Goal: Information Seeking & Learning: Find specific fact

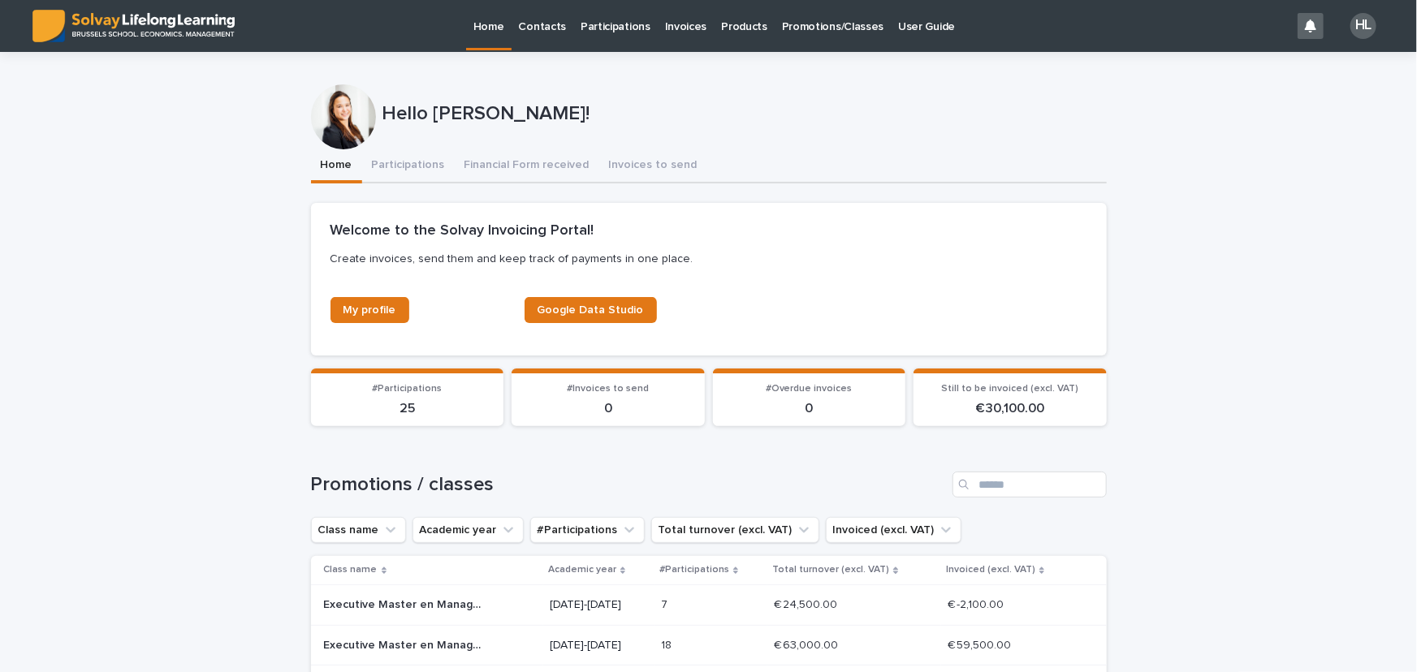
click at [738, 22] on p "Products" at bounding box center [744, 17] width 46 height 34
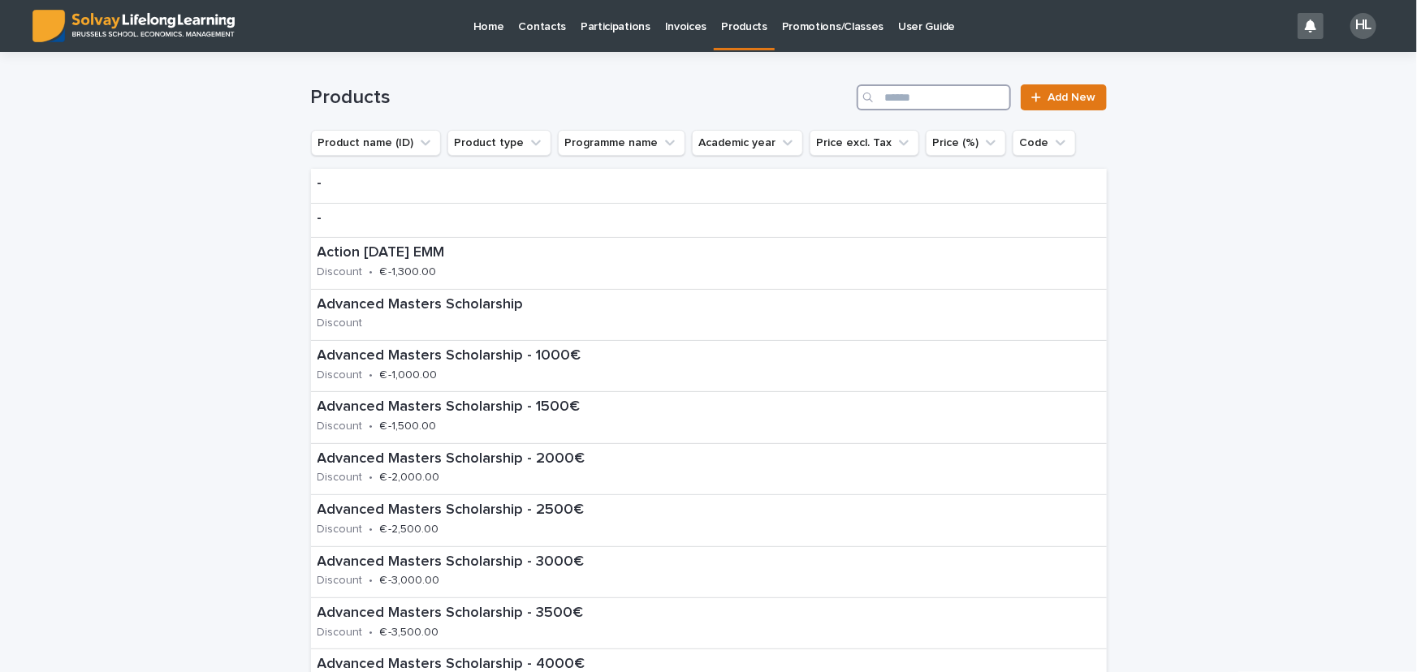
click at [969, 94] on input "Search" at bounding box center [934, 97] width 154 height 26
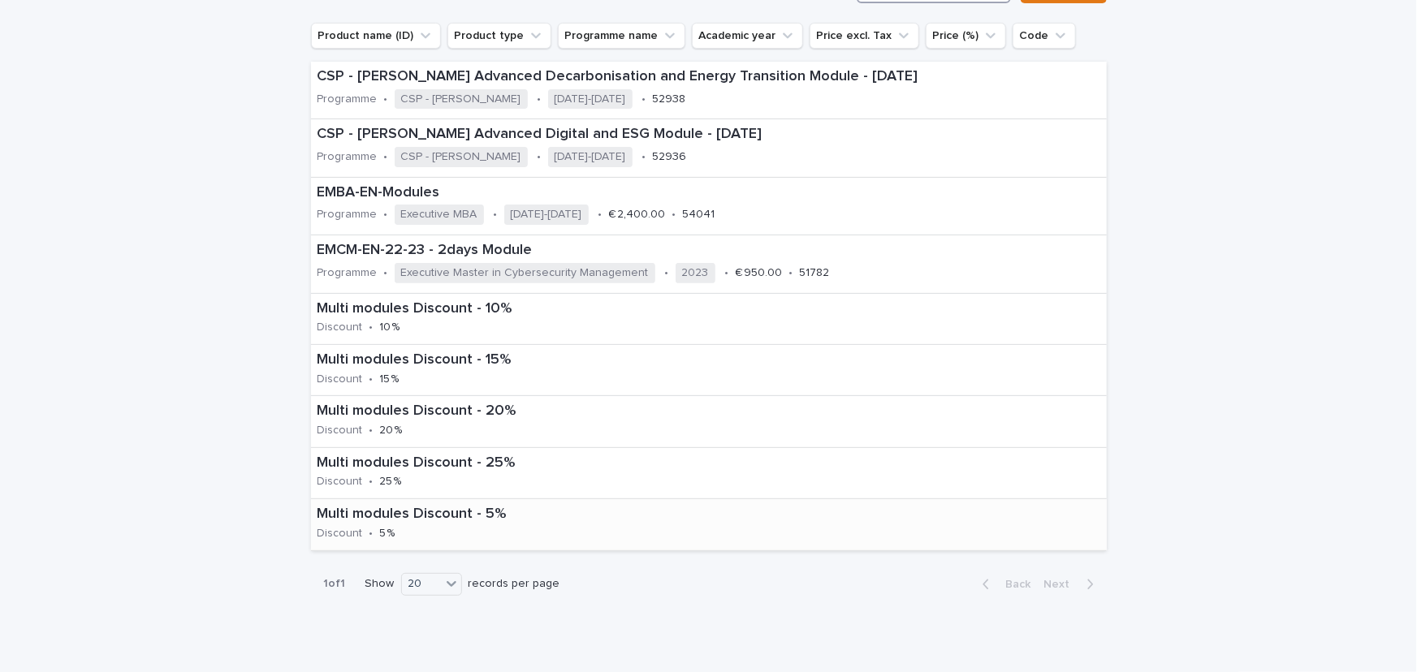
scroll to position [91, 0]
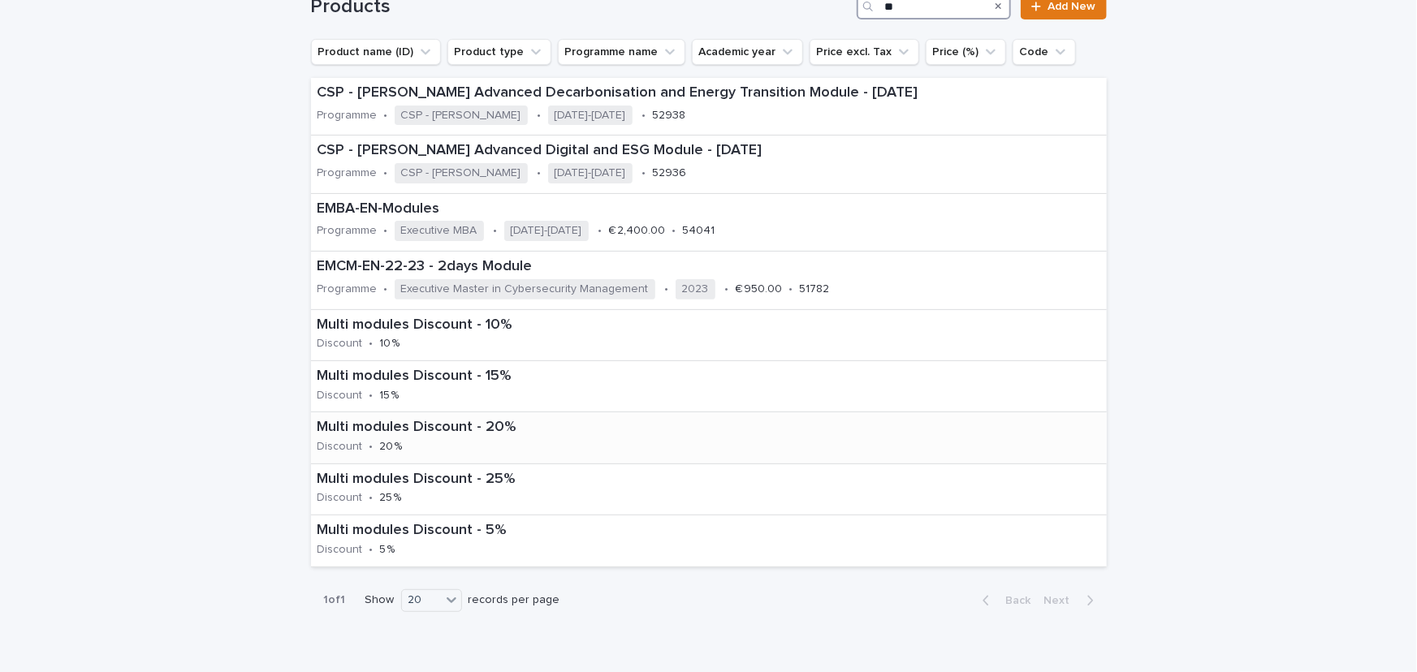
type input "*"
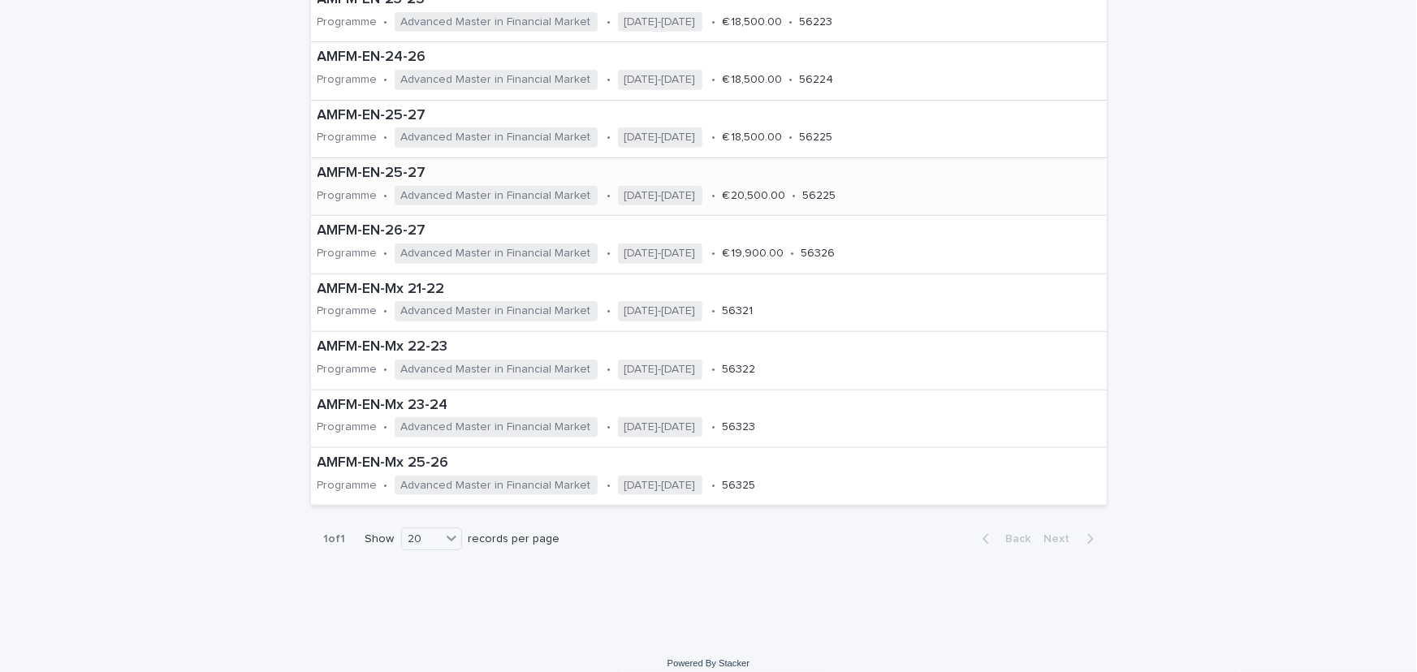
scroll to position [770, 0]
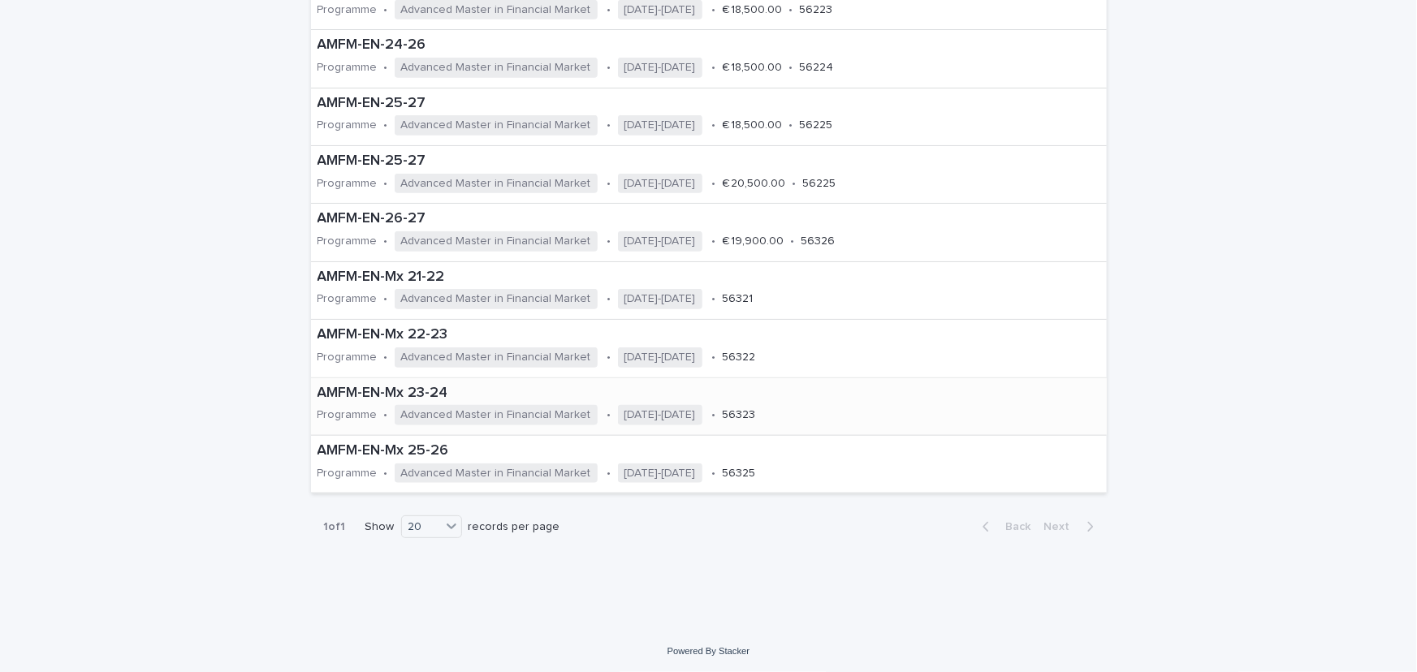
type input "****"
click at [335, 392] on p "AMFM-EN-Mx 23-24" at bounding box center [601, 394] width 569 height 18
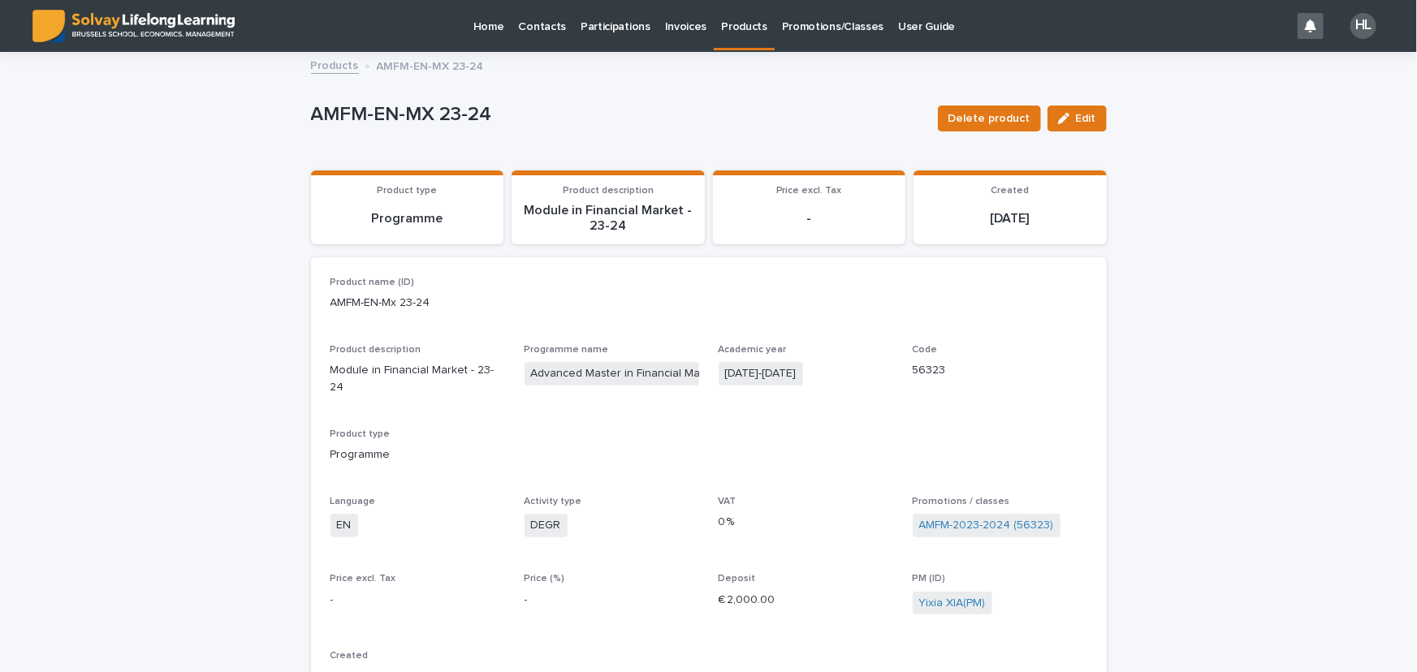
click at [321, 59] on link "Products" at bounding box center [335, 64] width 48 height 19
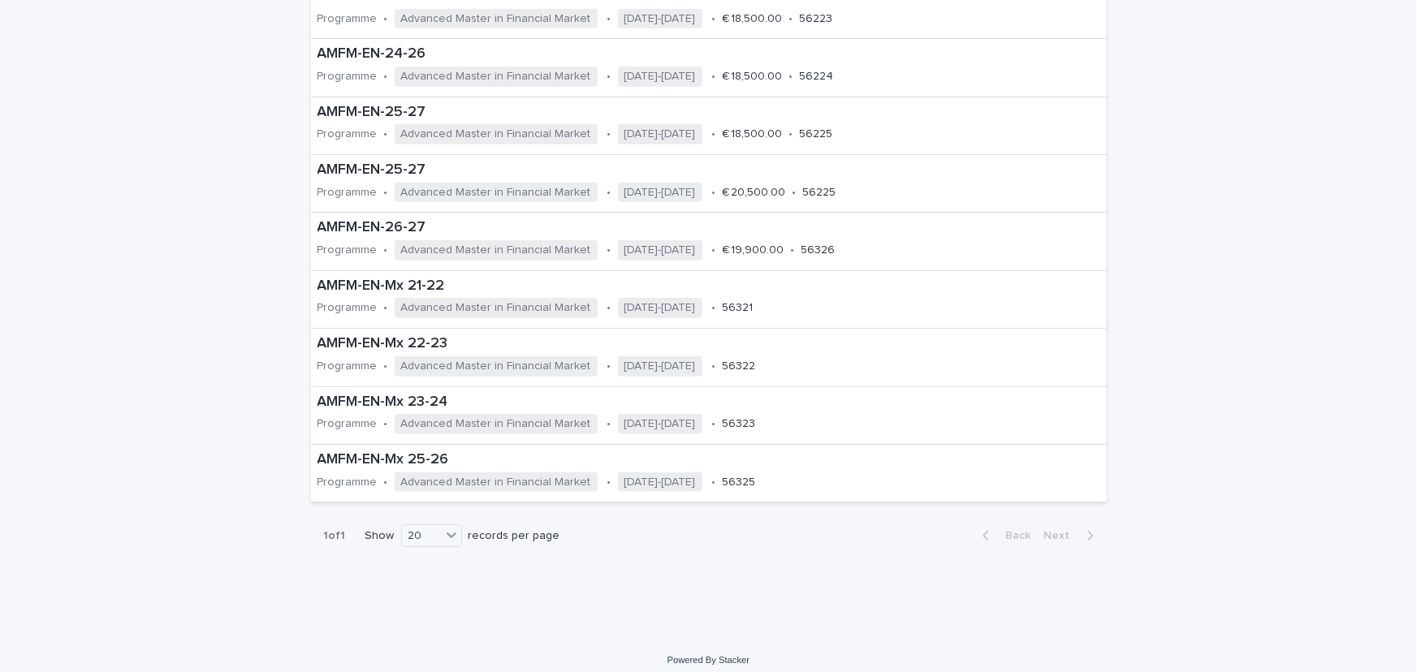
scroll to position [770, 0]
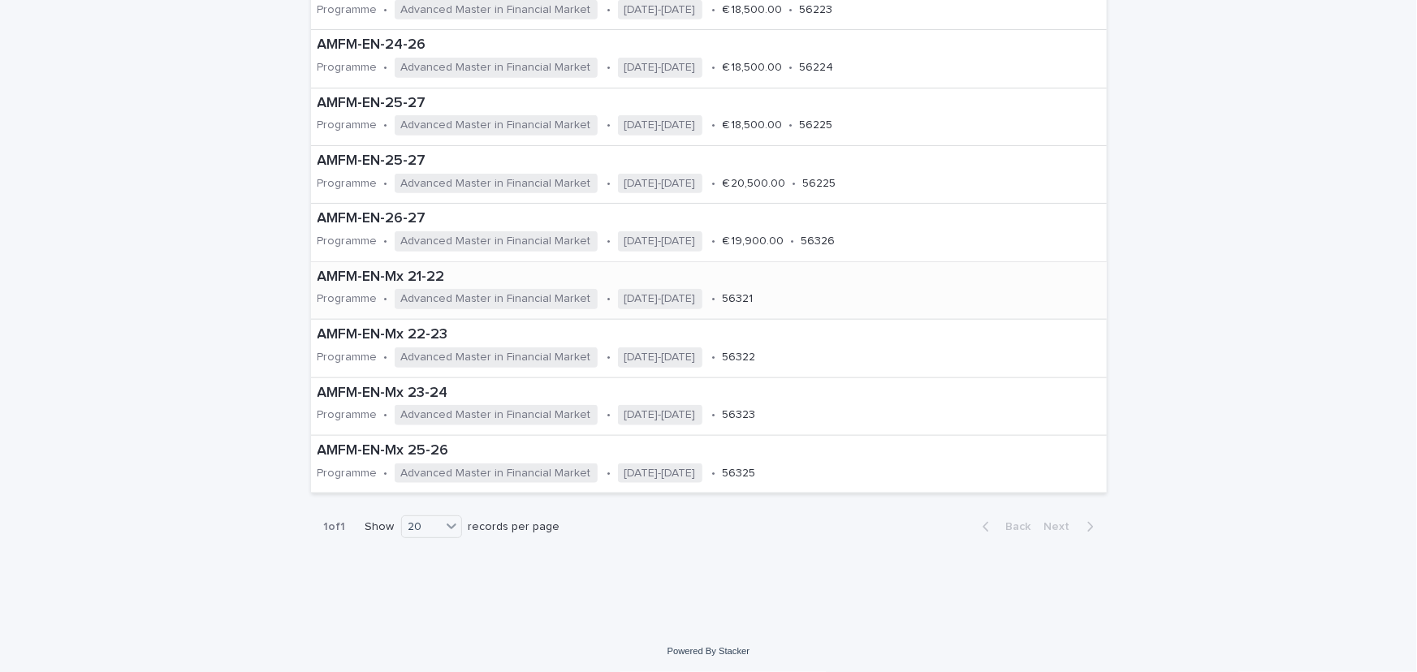
click at [455, 269] on p "AMFM-EN-Mx 21-22" at bounding box center [598, 278] width 563 height 18
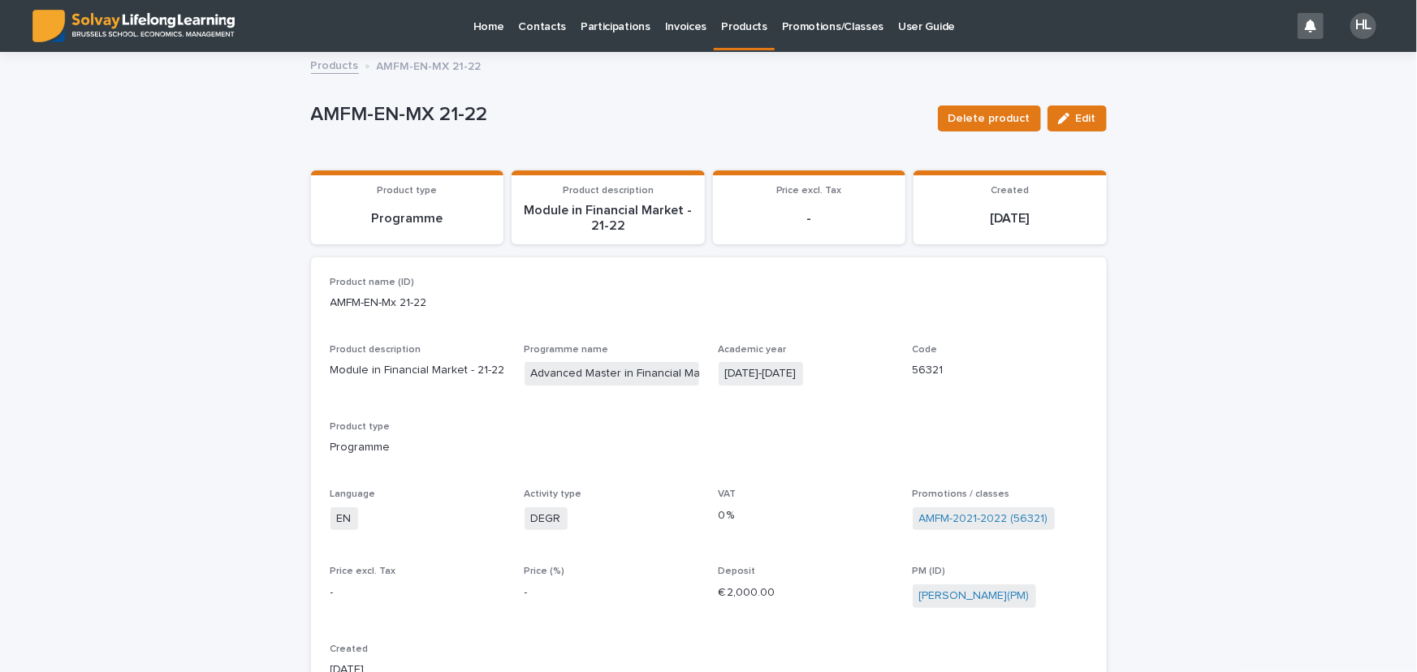
click at [602, 27] on p "Participations" at bounding box center [615, 17] width 70 height 34
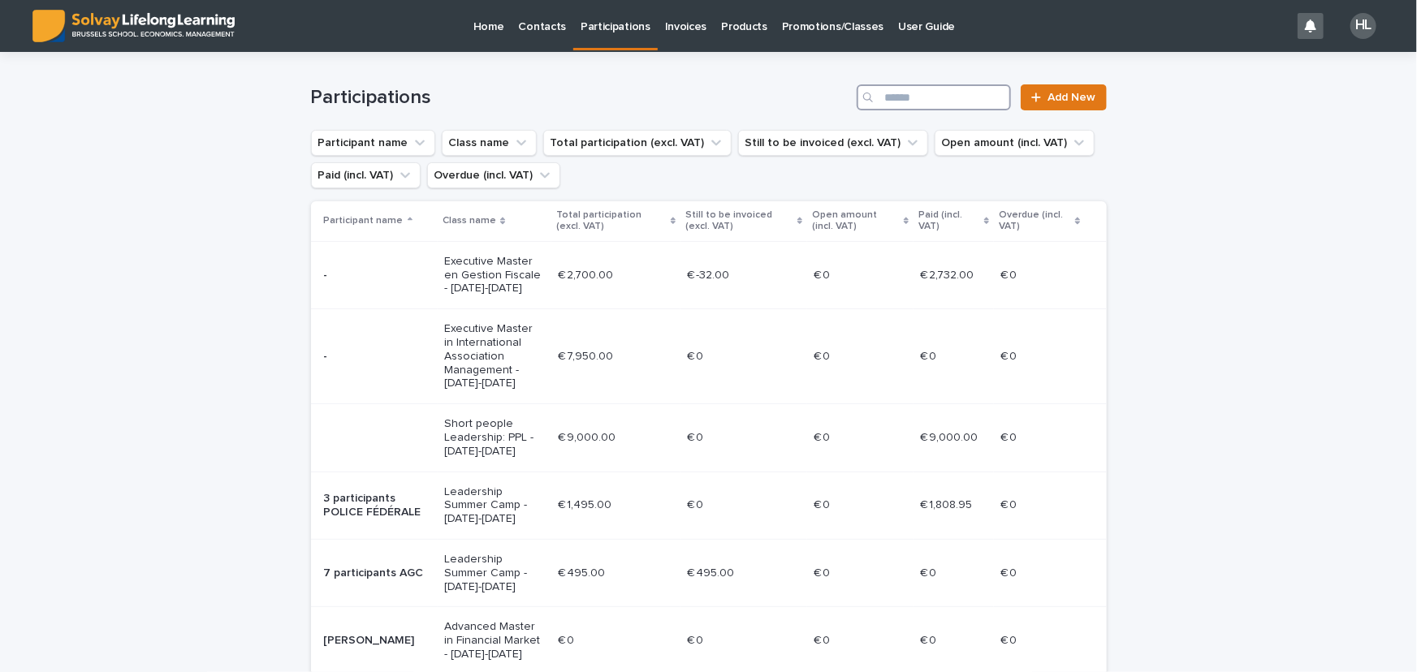
click at [943, 98] on input "Search" at bounding box center [934, 97] width 154 height 26
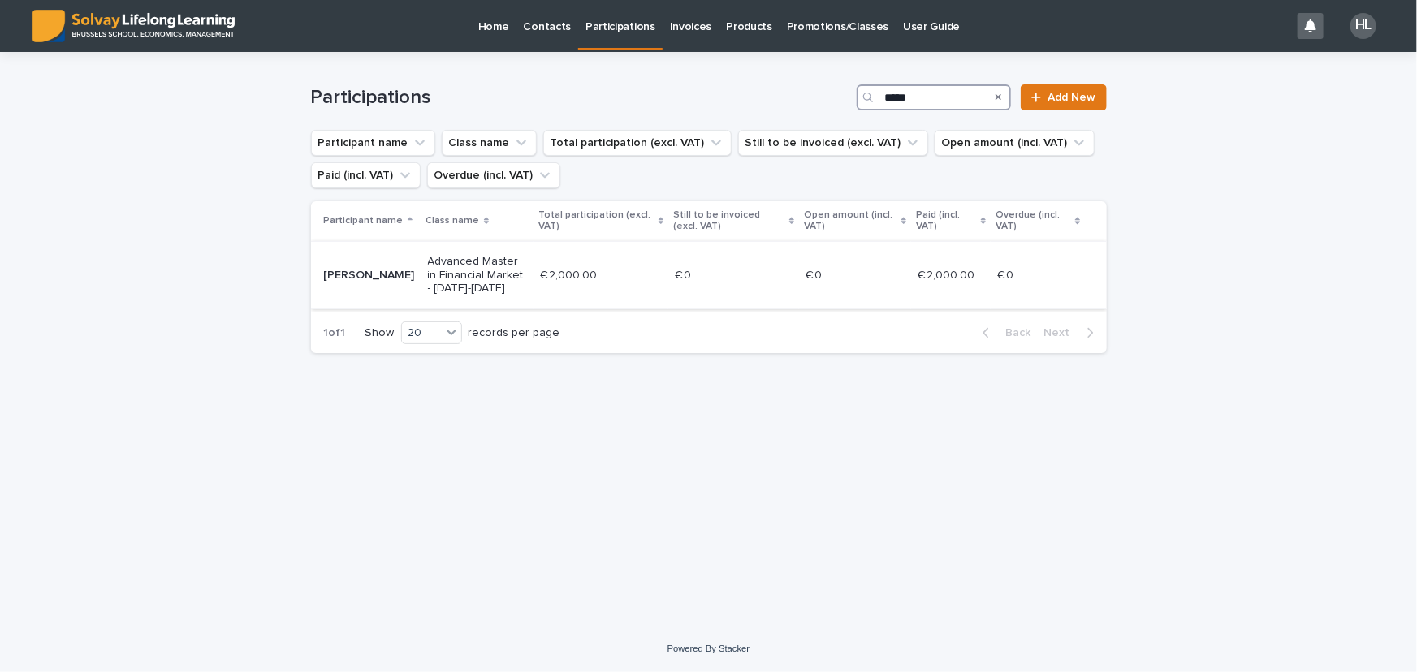
type input "*****"
click at [528, 258] on p "Advanced Master in Financial Market - 2022-2023" at bounding box center [478, 275] width 100 height 41
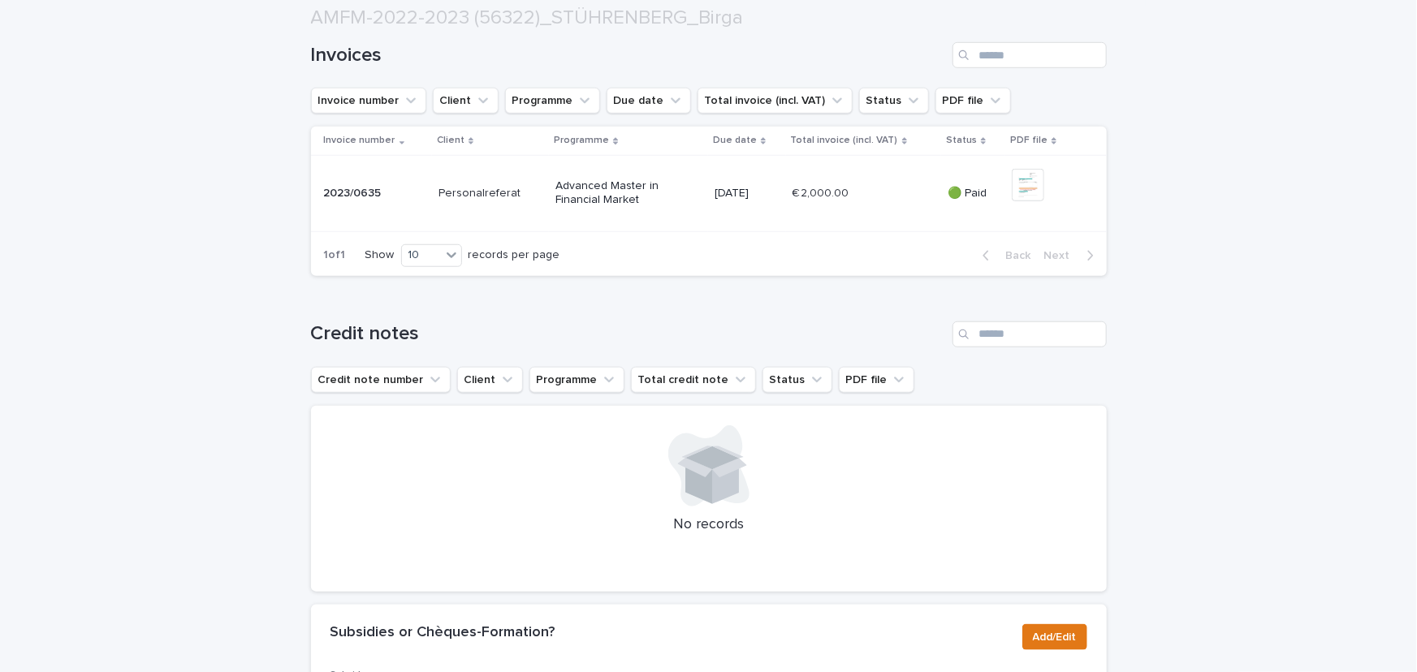
scroll to position [726, 0]
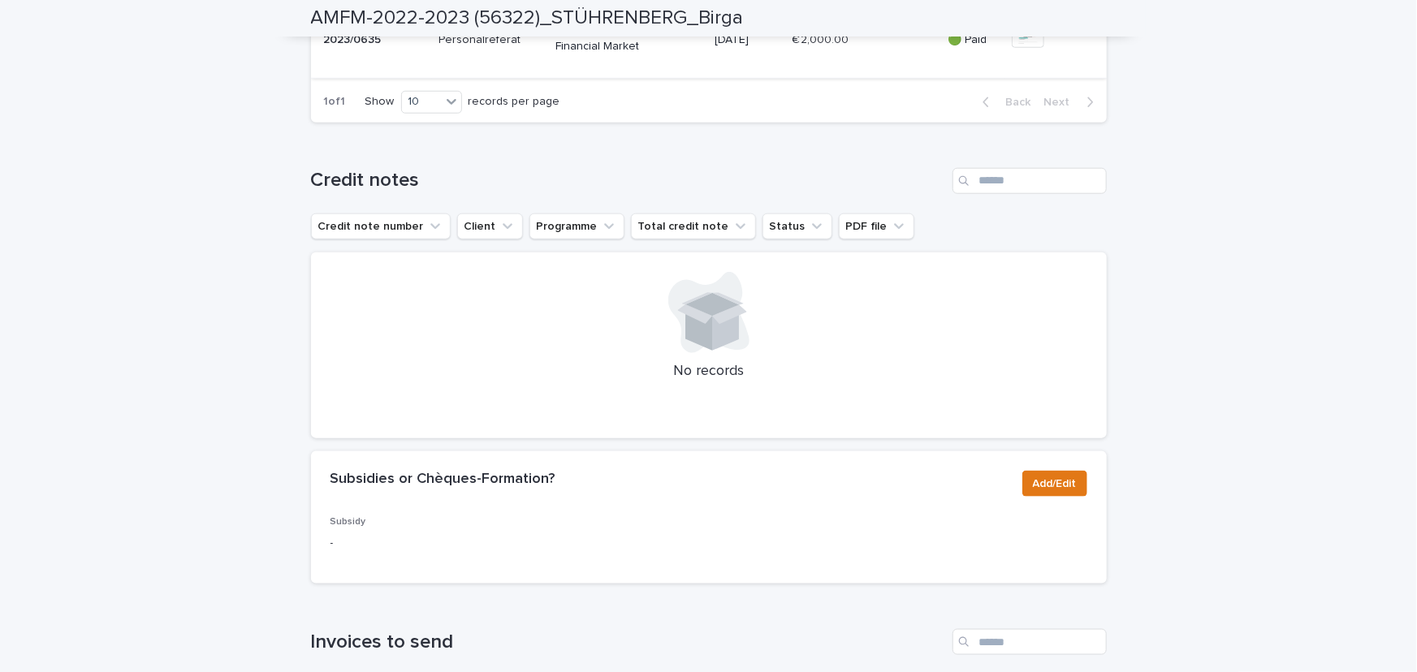
click at [1015, 48] on img at bounding box center [1028, 31] width 32 height 32
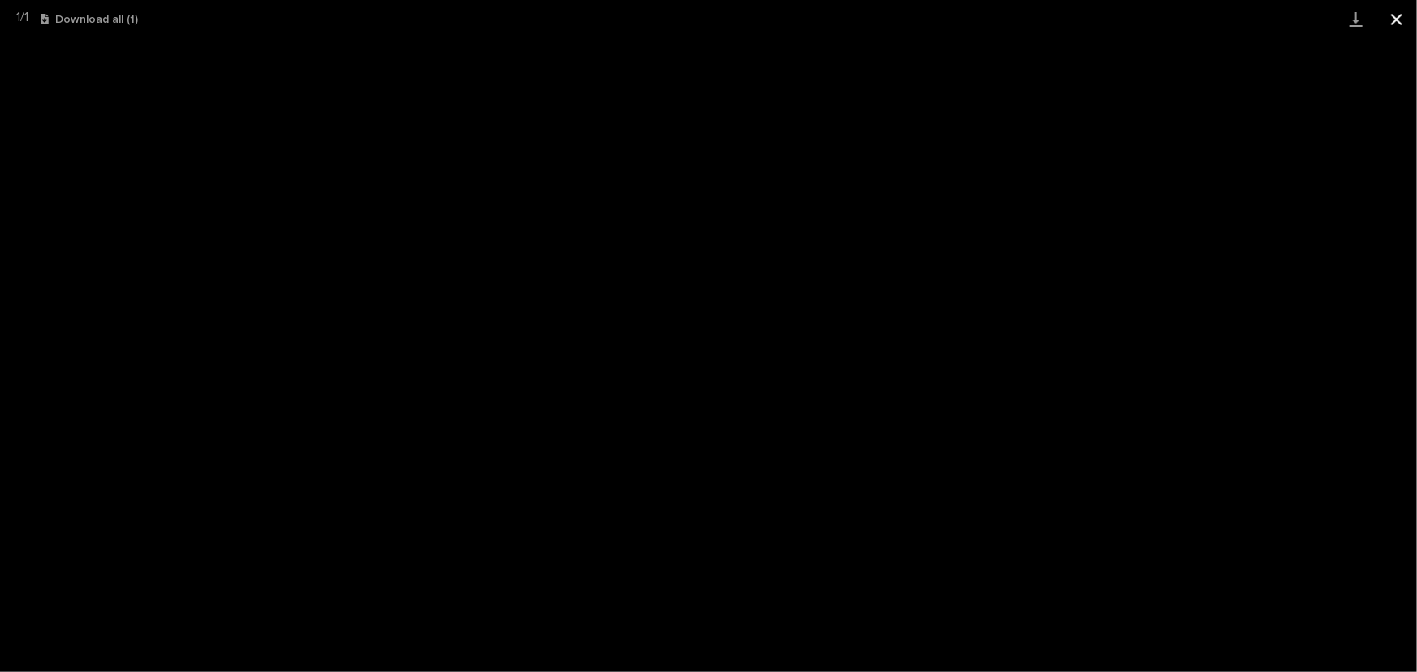
click at [1396, 19] on button "Close gallery" at bounding box center [1396, 19] width 41 height 38
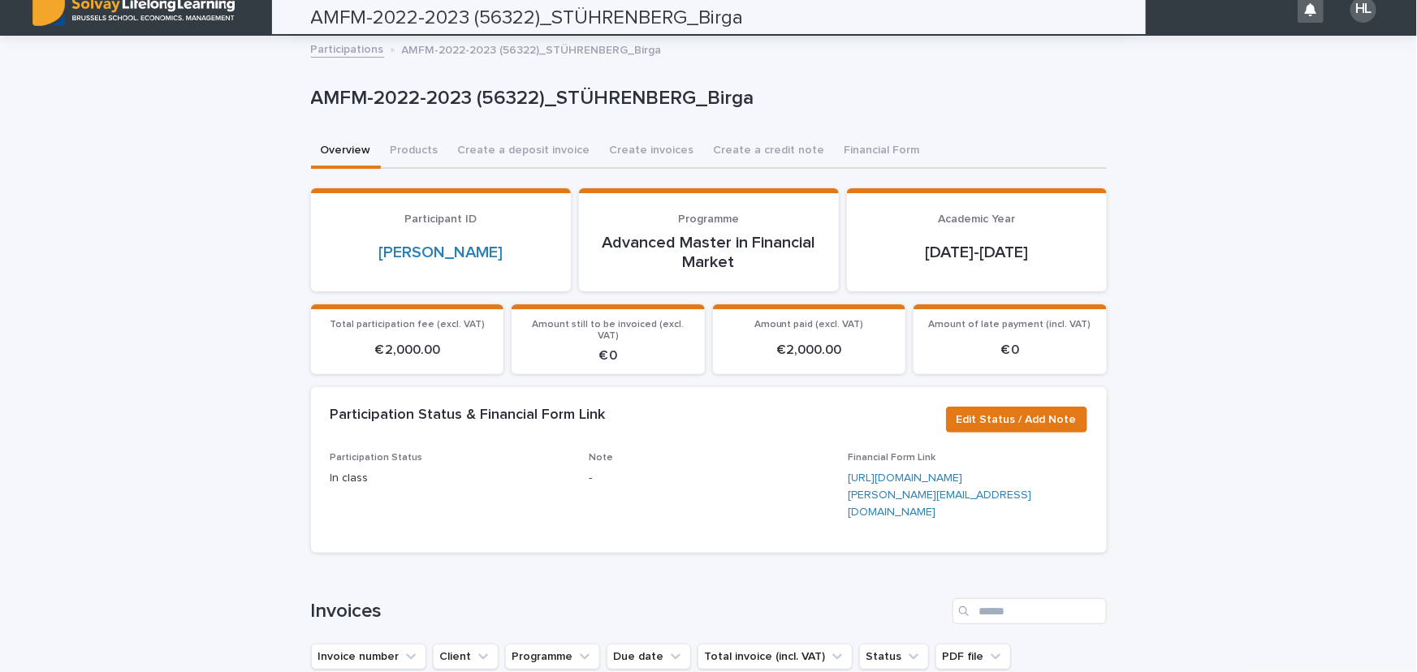
scroll to position [0, 0]
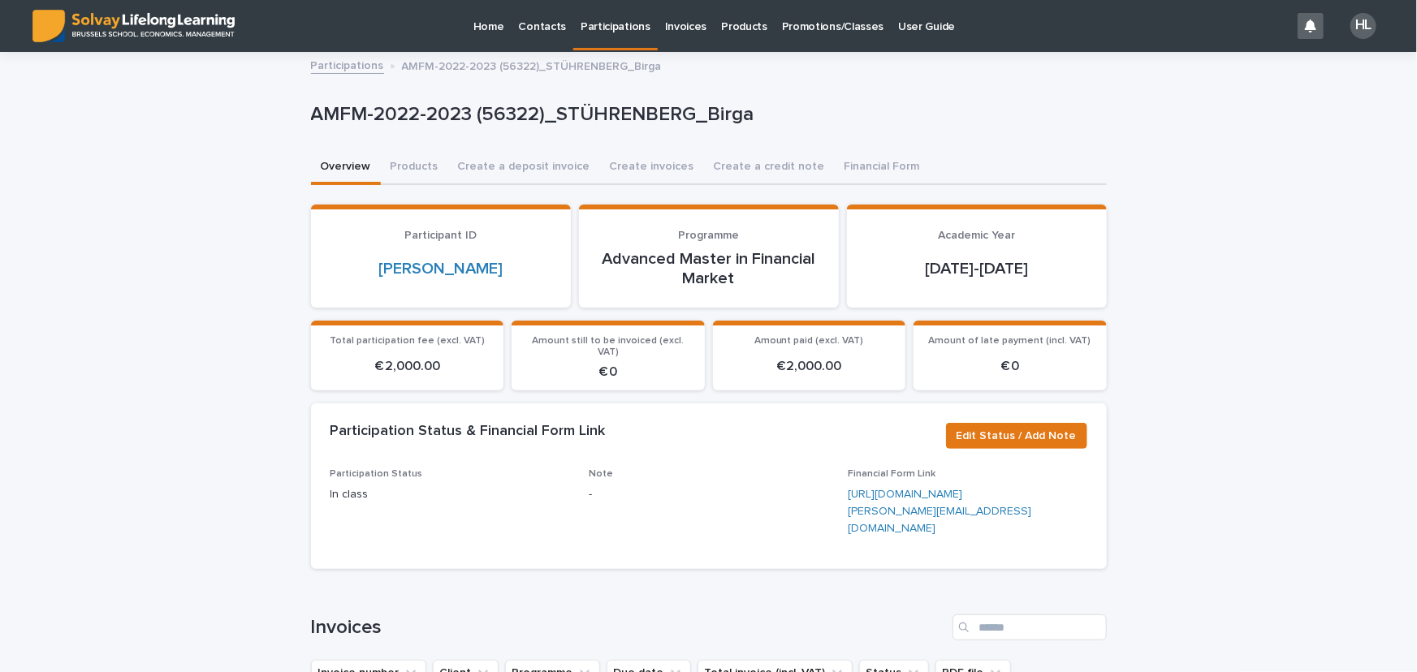
click at [611, 23] on p "Participations" at bounding box center [615, 17] width 70 height 34
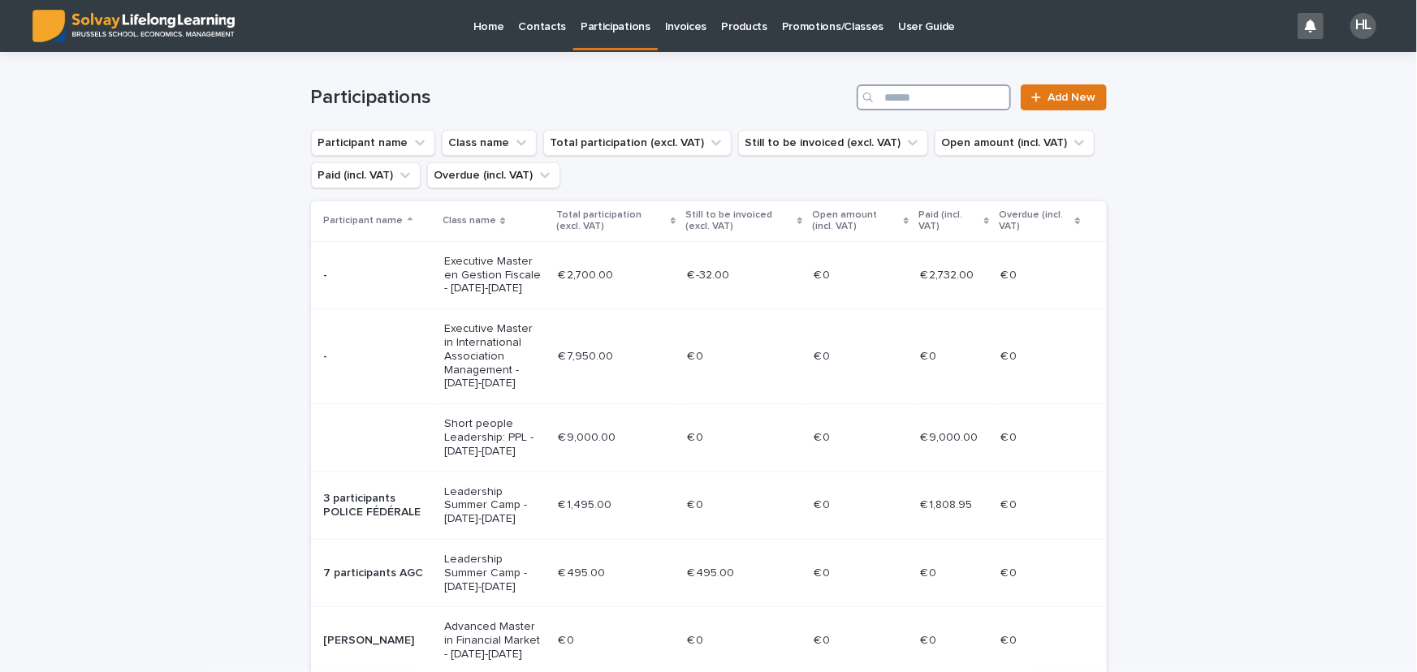
click at [914, 100] on input "Search" at bounding box center [934, 97] width 154 height 26
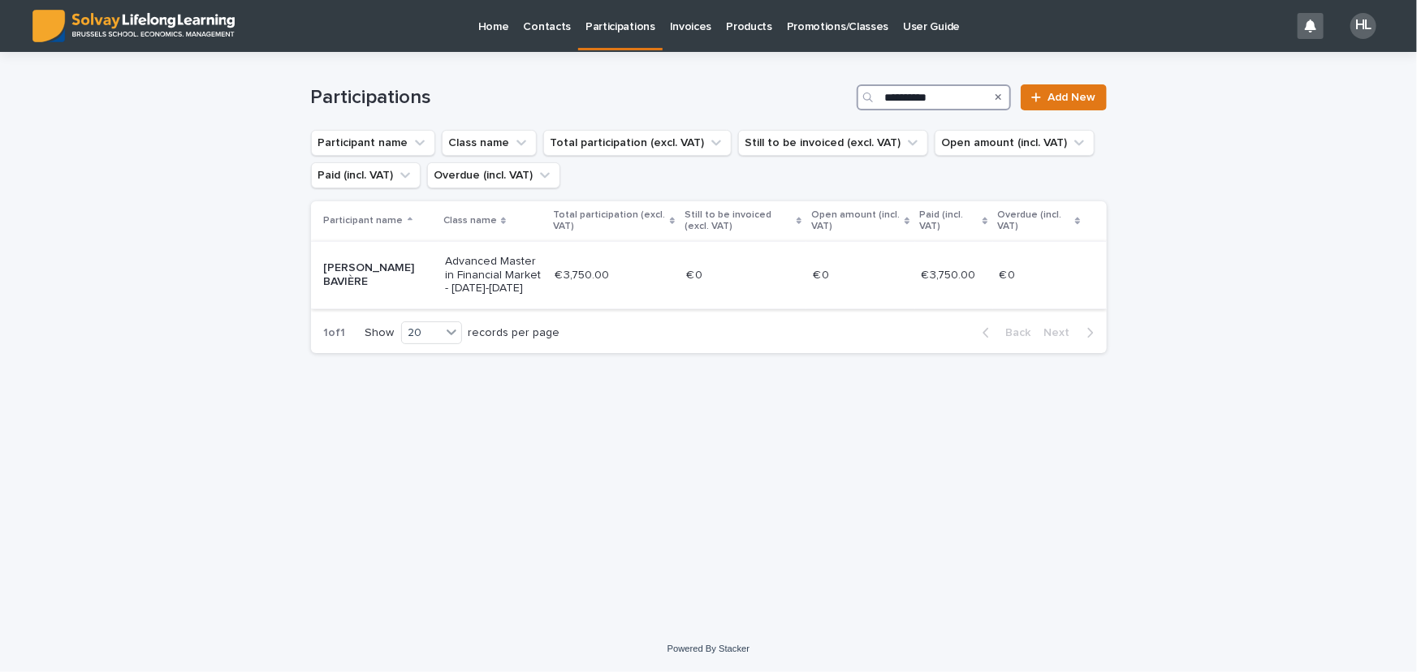
type input "**********"
click at [518, 290] on p "Advanced Master in Financial Market - 2023-2024" at bounding box center [493, 275] width 97 height 41
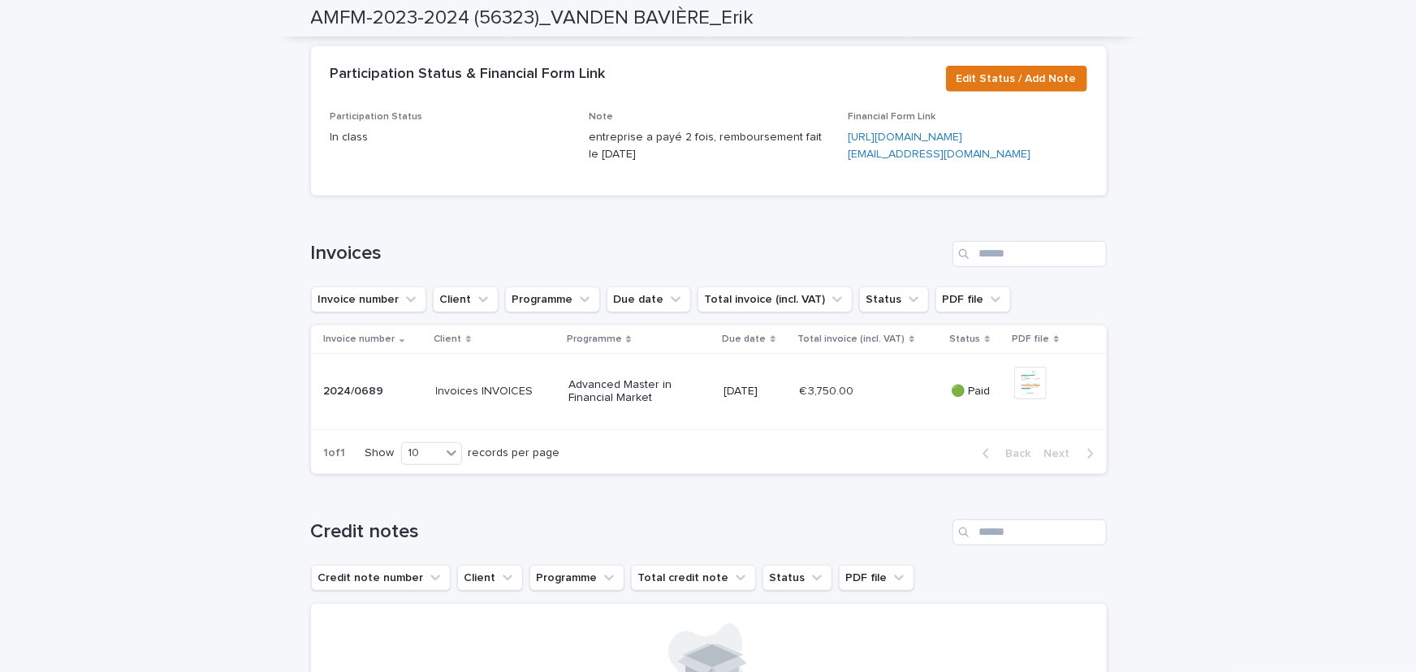
scroll to position [442, 0]
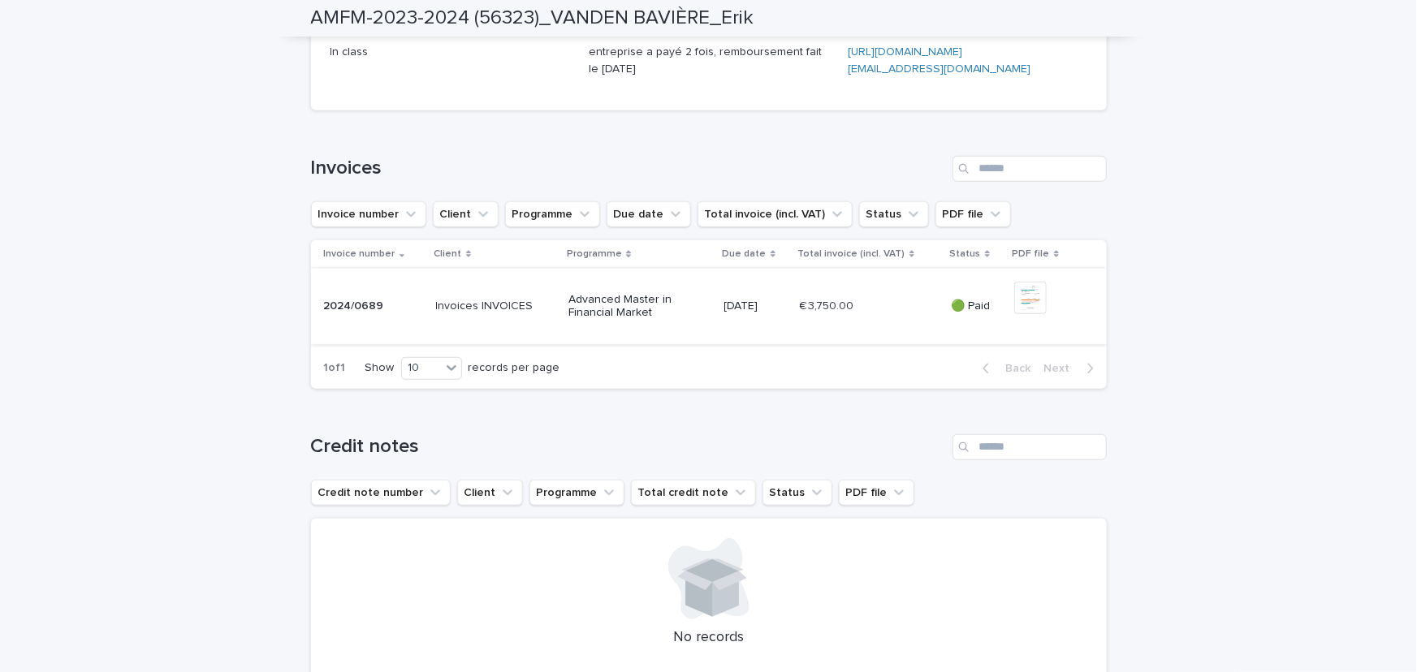
click at [1031, 314] on img at bounding box center [1030, 298] width 32 height 32
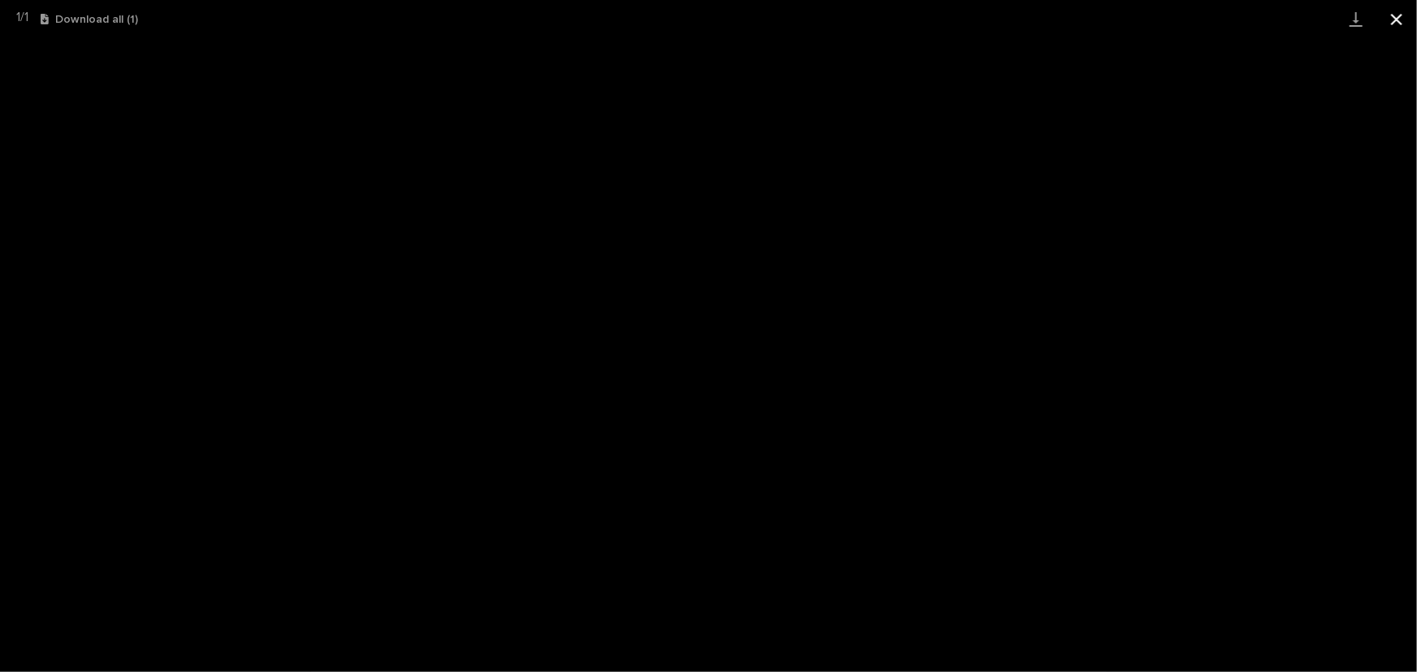
click at [1397, 19] on button "Close gallery" at bounding box center [1396, 19] width 41 height 38
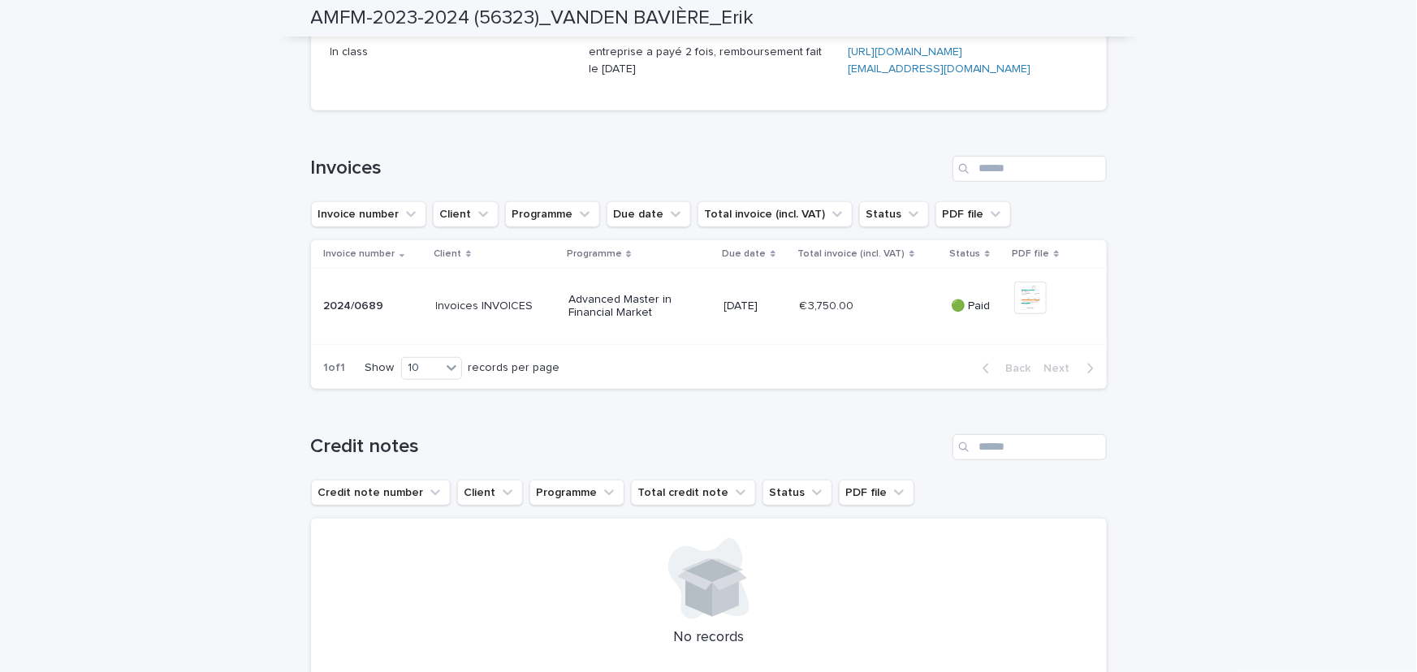
scroll to position [0, 0]
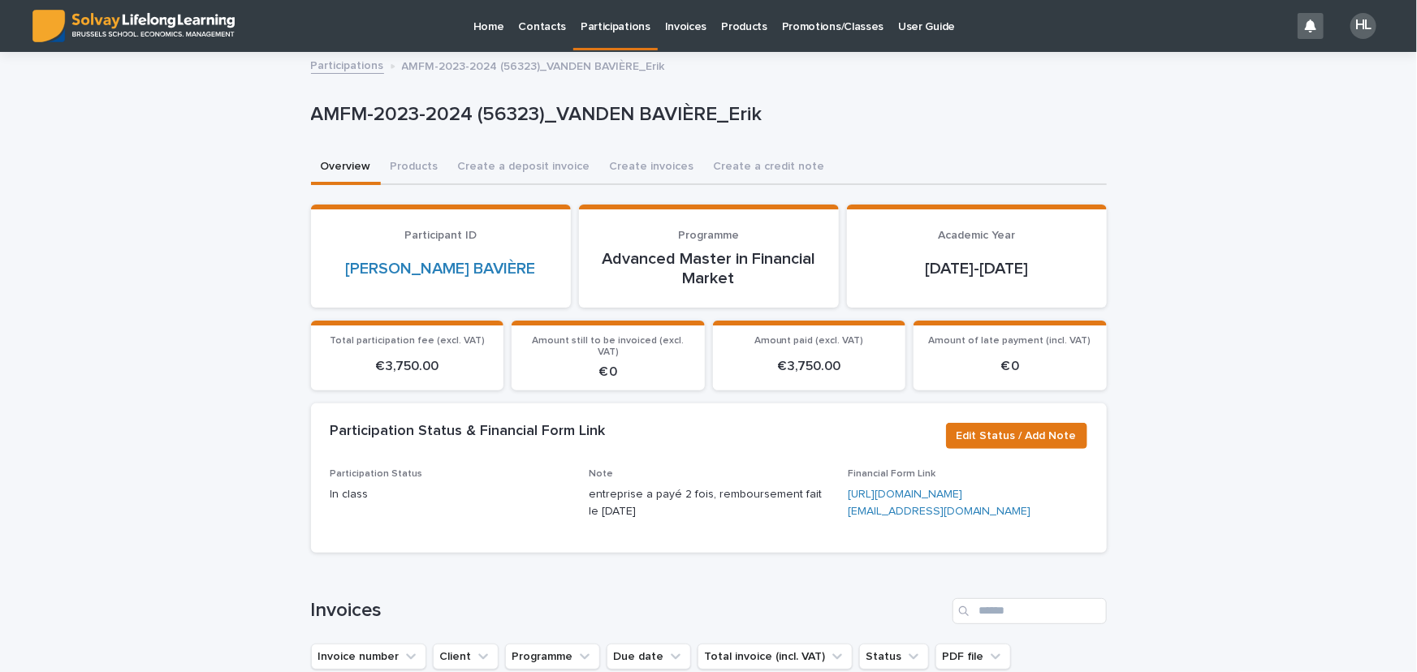
click at [602, 19] on p "Participations" at bounding box center [615, 17] width 70 height 34
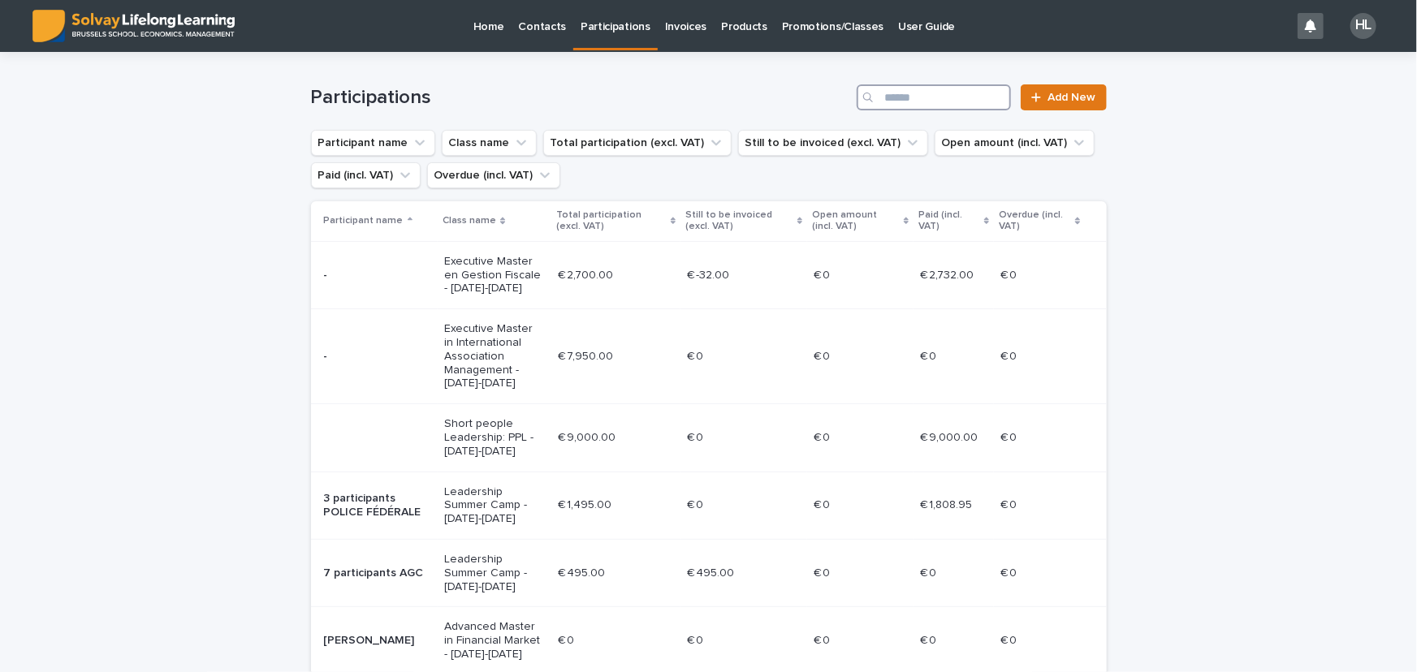
click at [930, 104] on input "Search" at bounding box center [934, 97] width 154 height 26
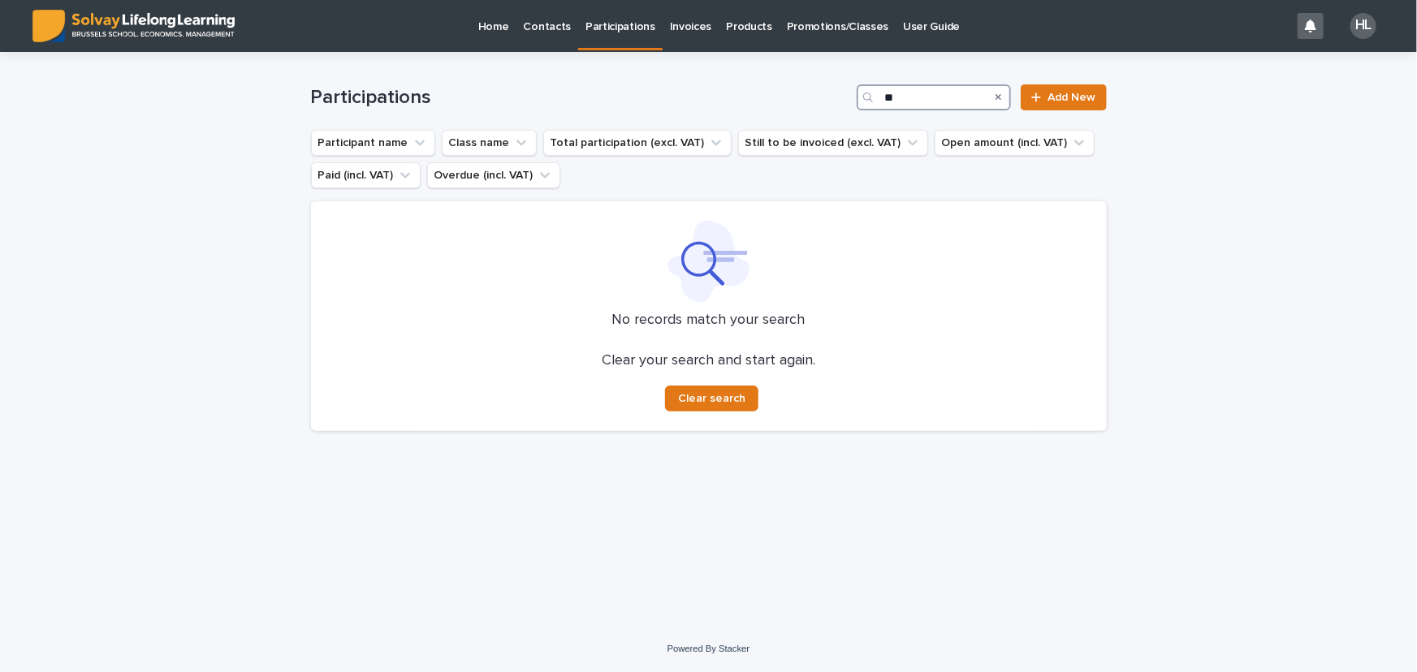
type input "*"
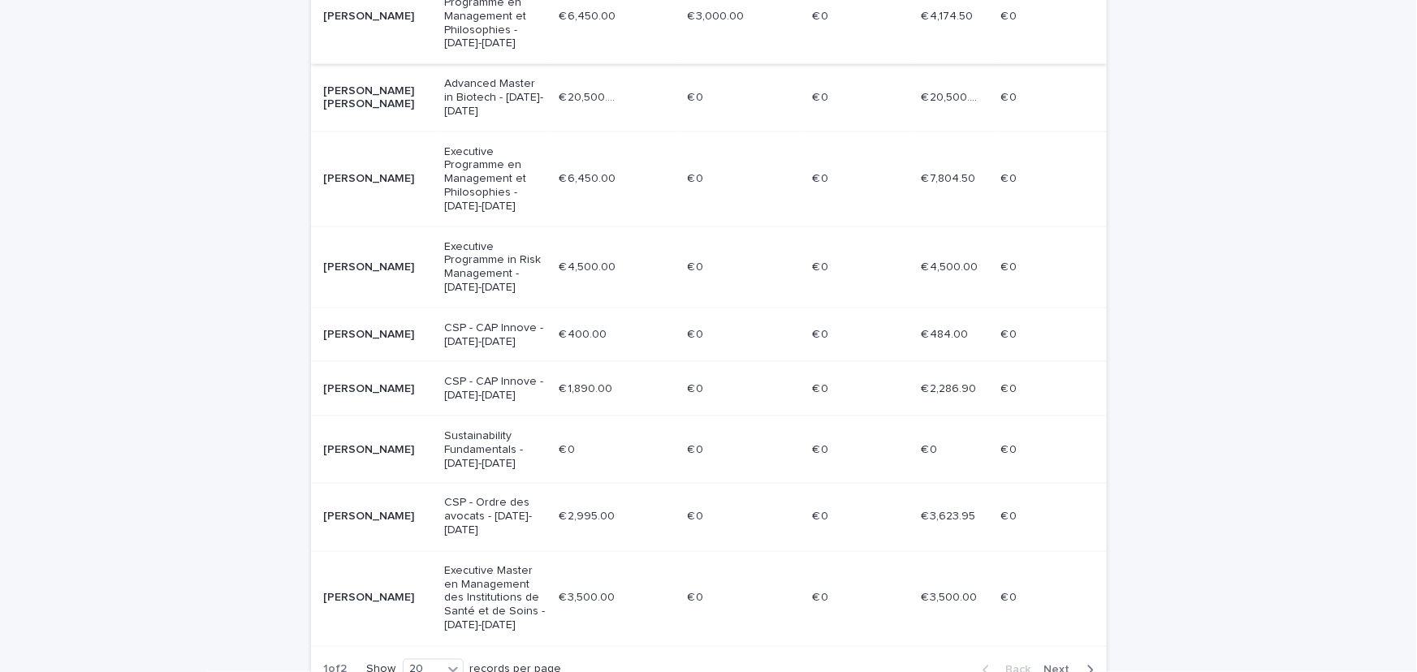
scroll to position [1107, 0]
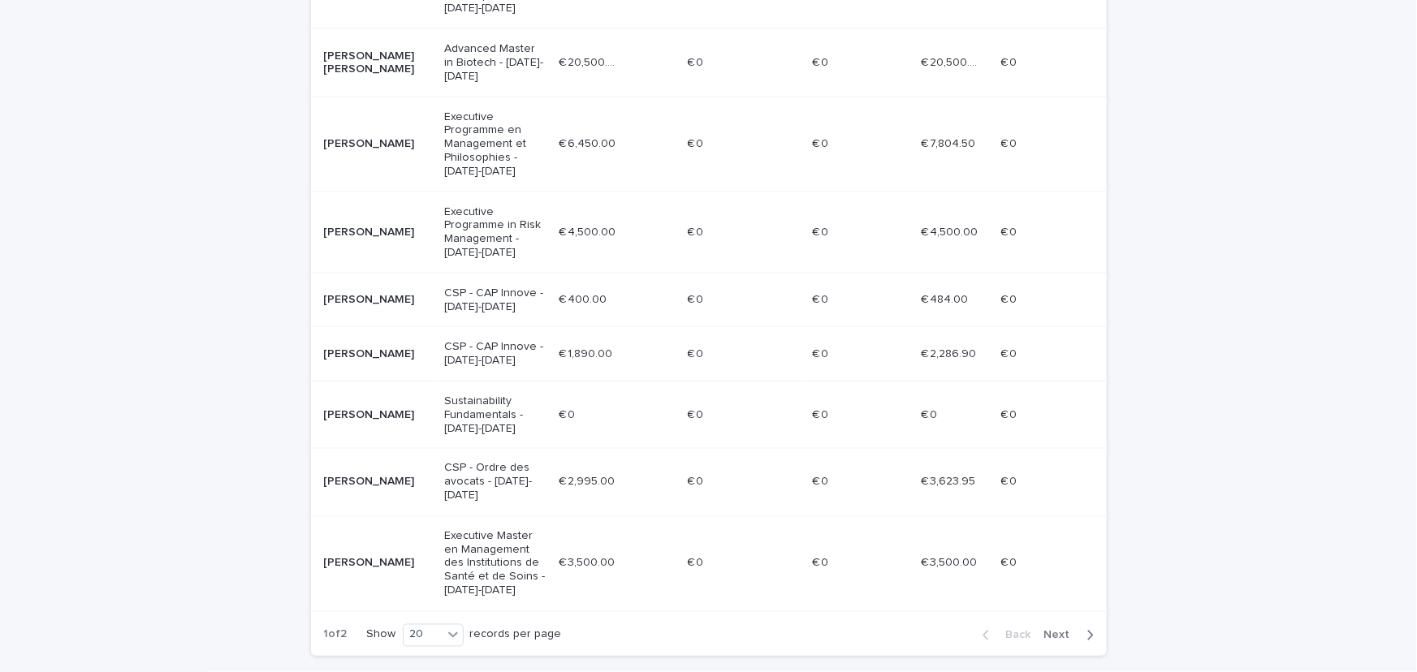
type input "****"
click at [1065, 630] on span "Next" at bounding box center [1062, 635] width 36 height 11
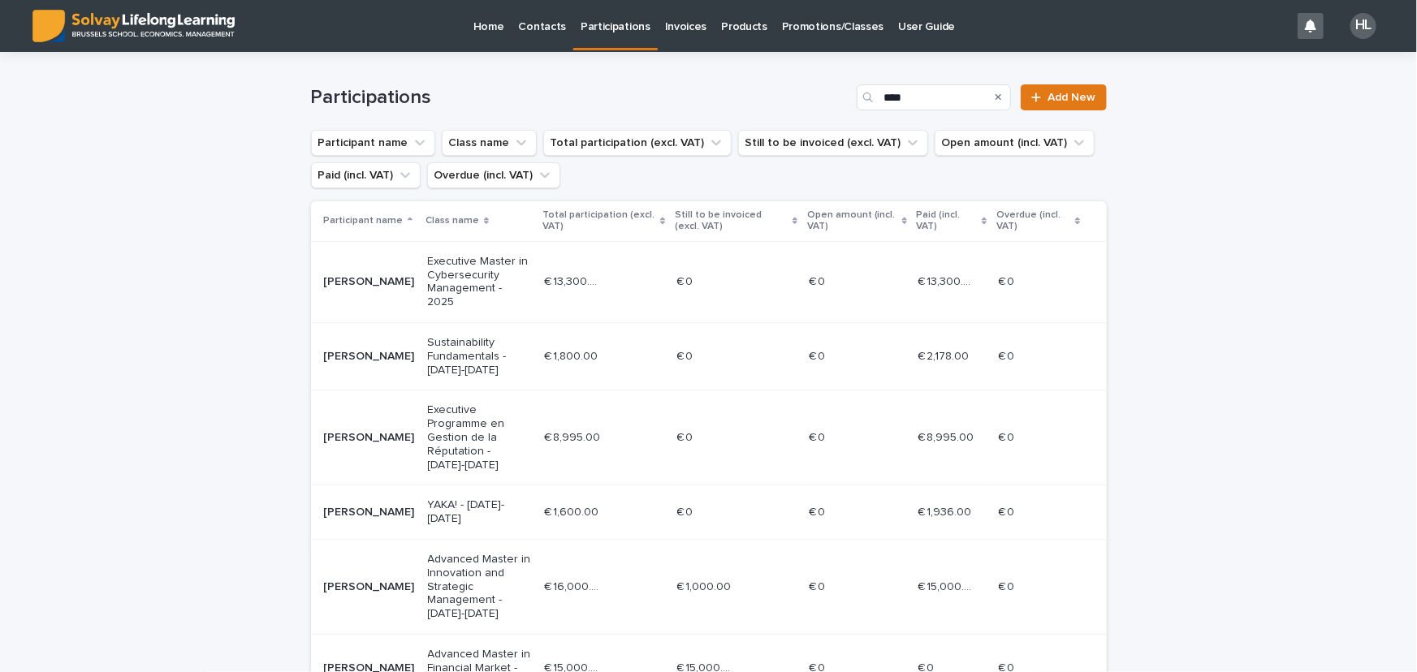
click at [796, 32] on p "Promotions/Classes" at bounding box center [832, 17] width 101 height 34
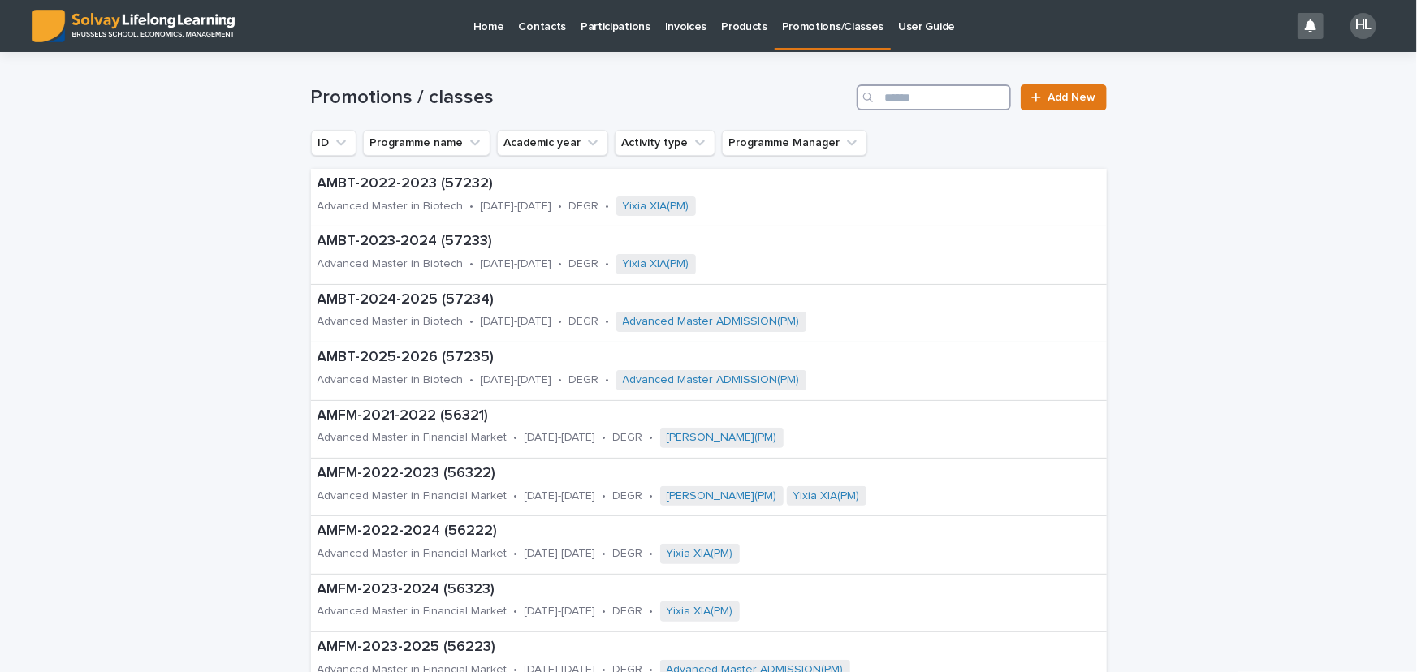
click at [937, 91] on input "Search" at bounding box center [934, 97] width 154 height 26
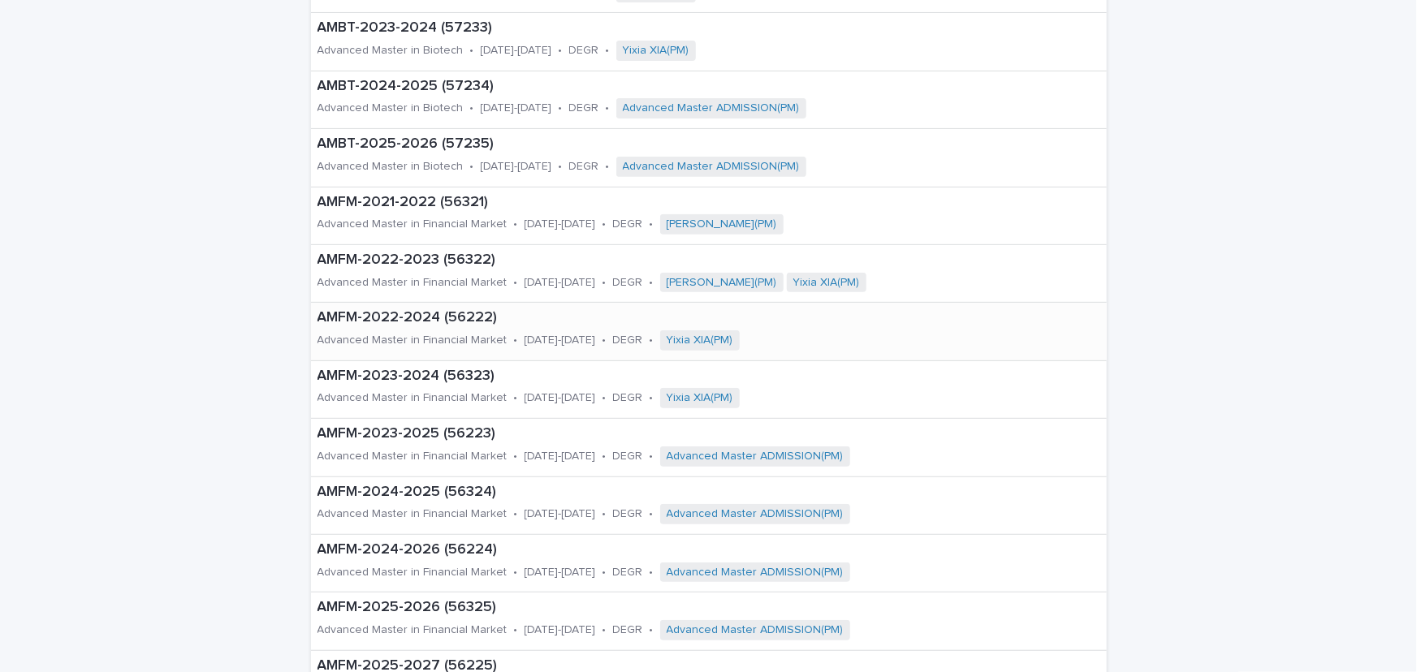
scroll to position [221, 0]
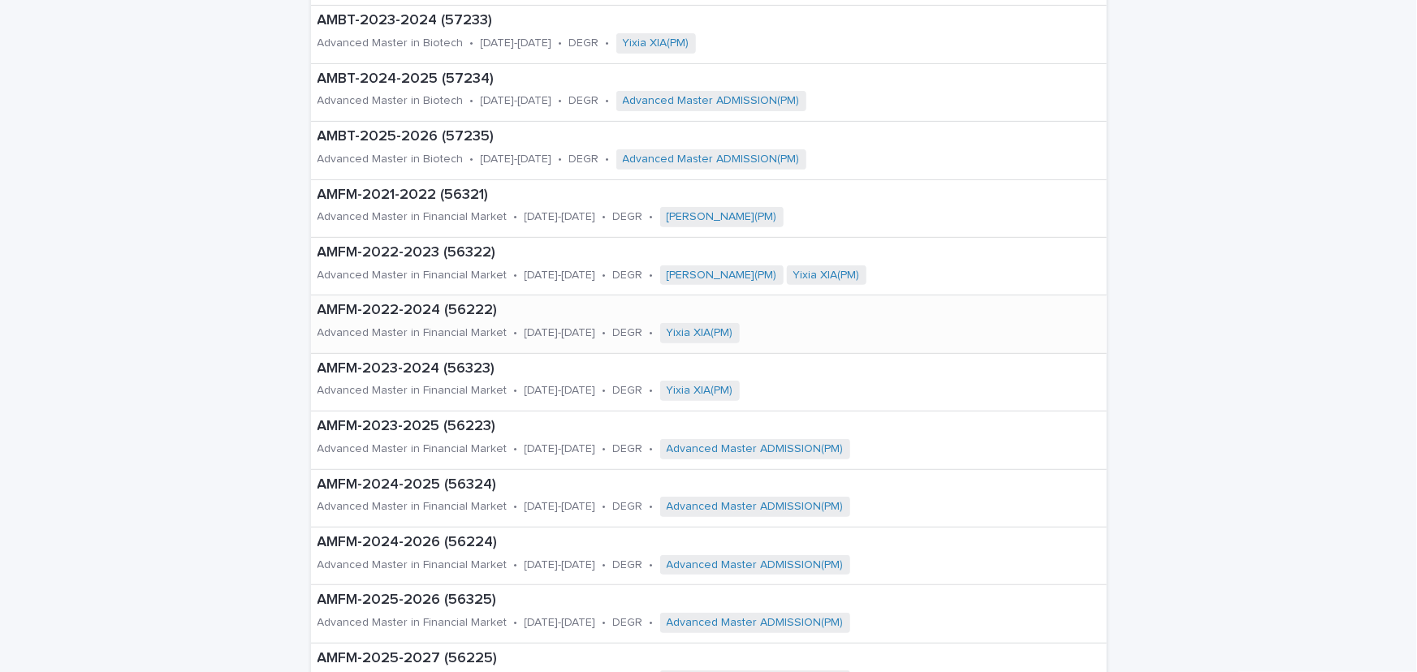
click at [466, 329] on p "Advanced Master in Financial Market" at bounding box center [412, 333] width 190 height 14
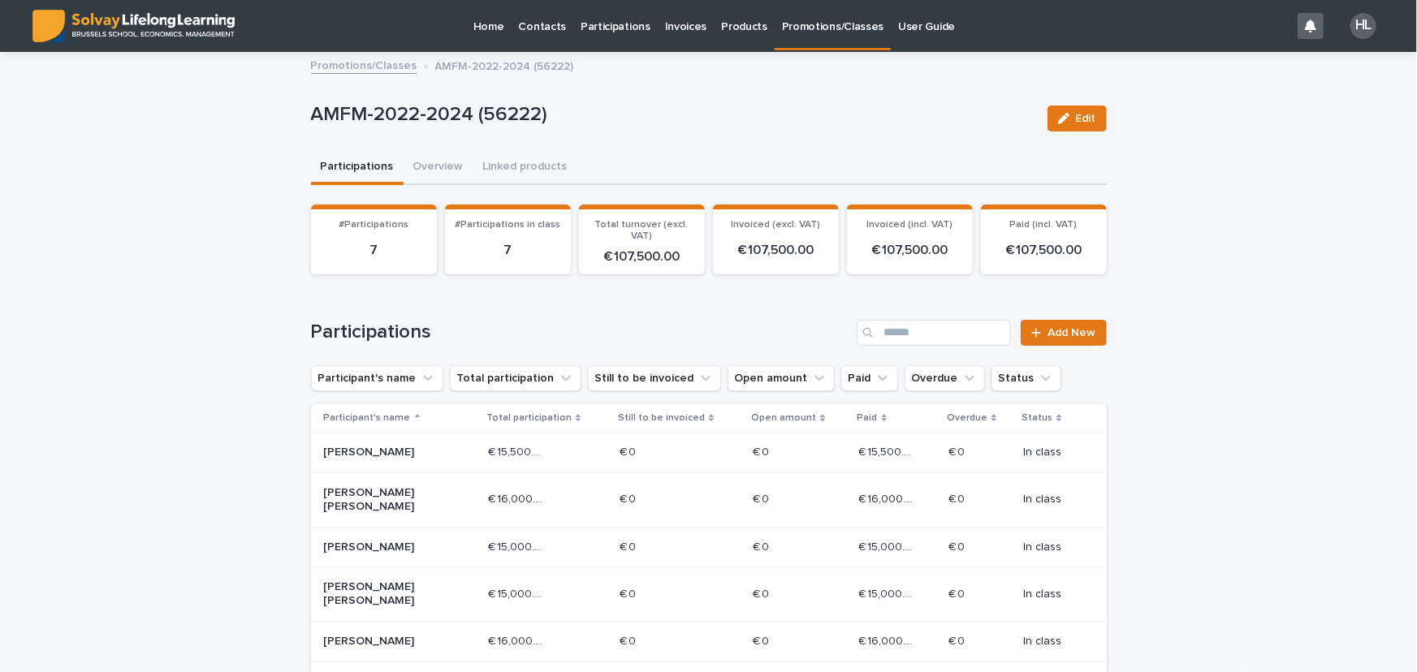
click at [325, 60] on link "Promotions/Classes" at bounding box center [364, 64] width 106 height 19
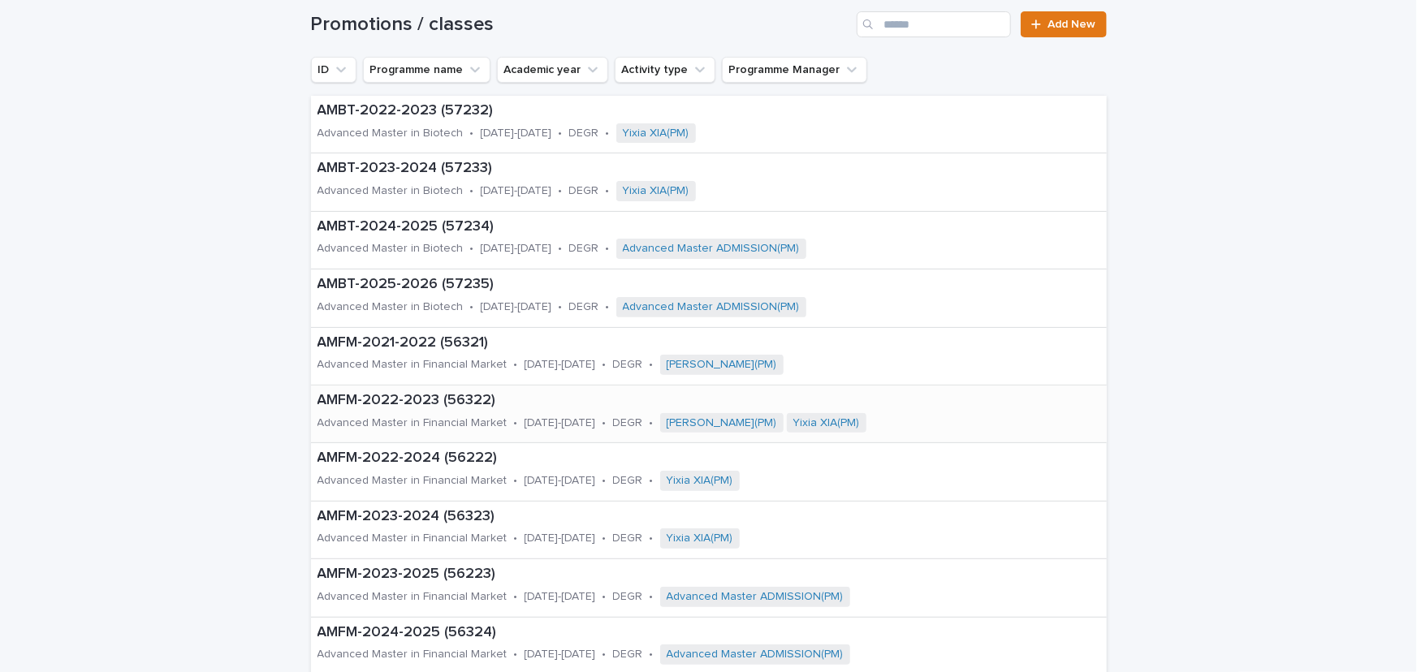
scroll to position [147, 0]
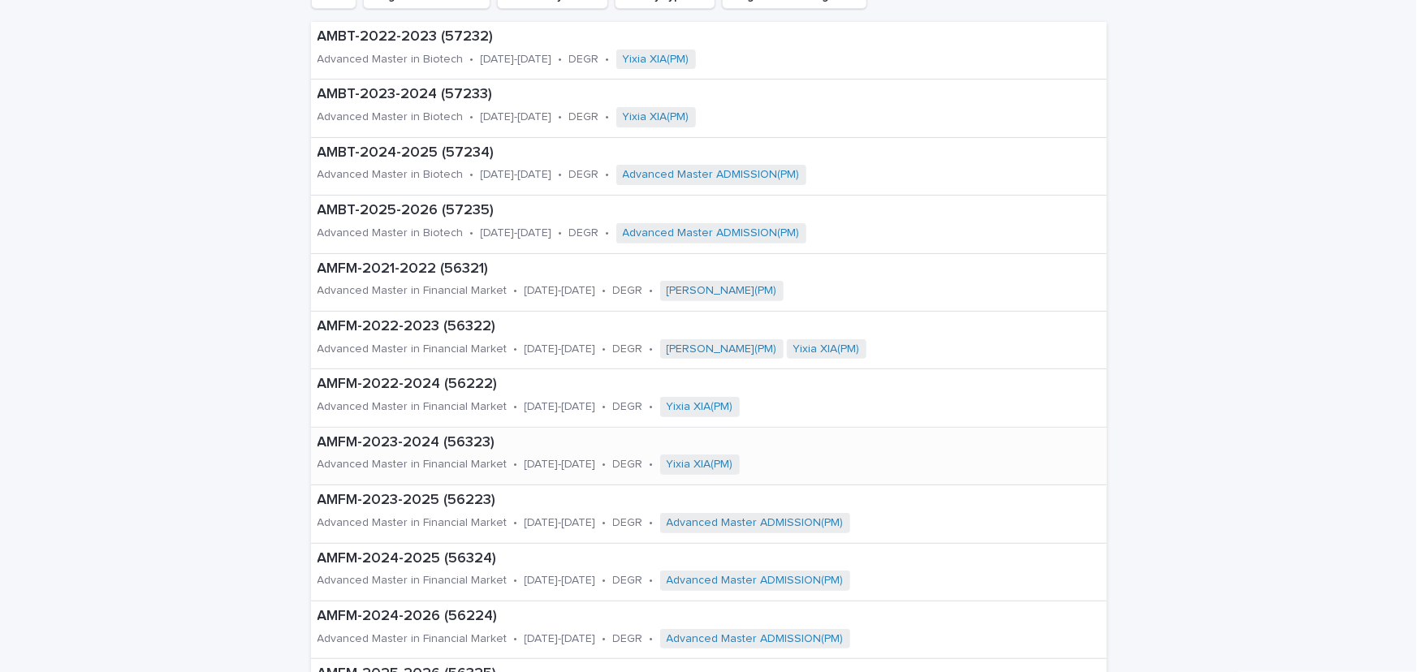
click at [412, 442] on p "AMFM-2023-2024 (56323)" at bounding box center [618, 443] width 603 height 18
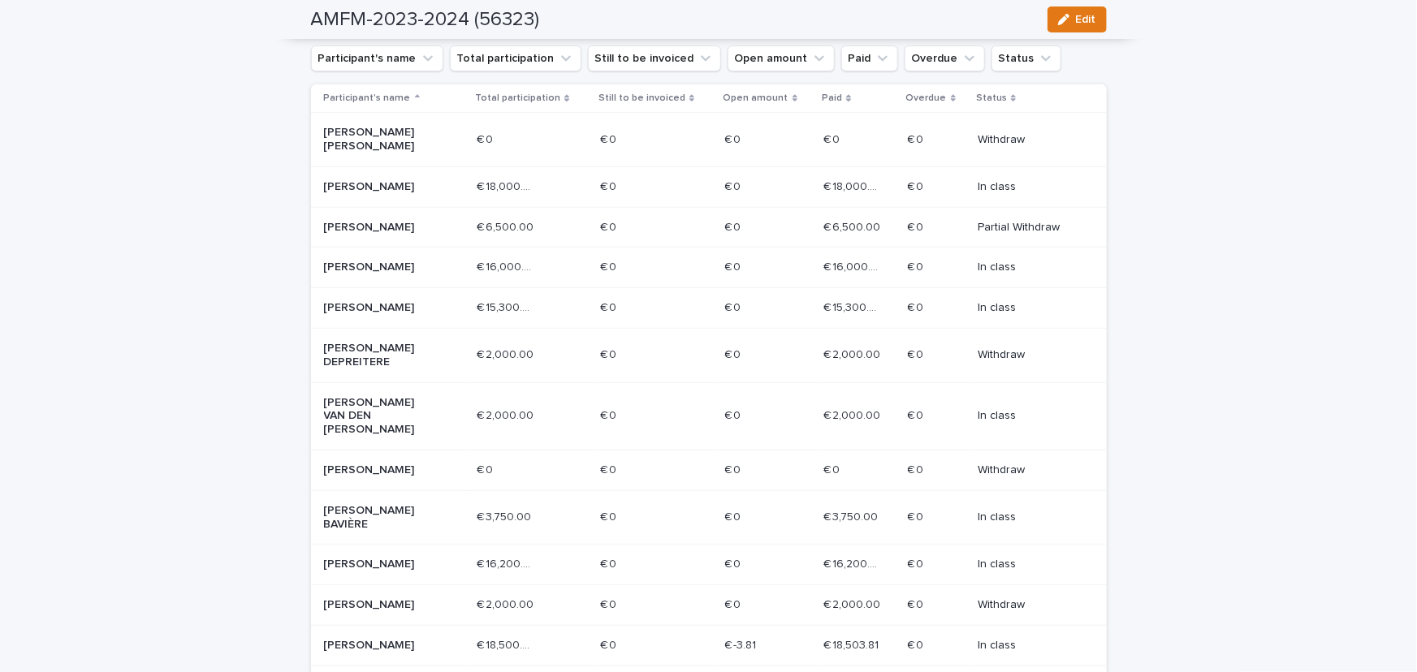
scroll to position [221, 0]
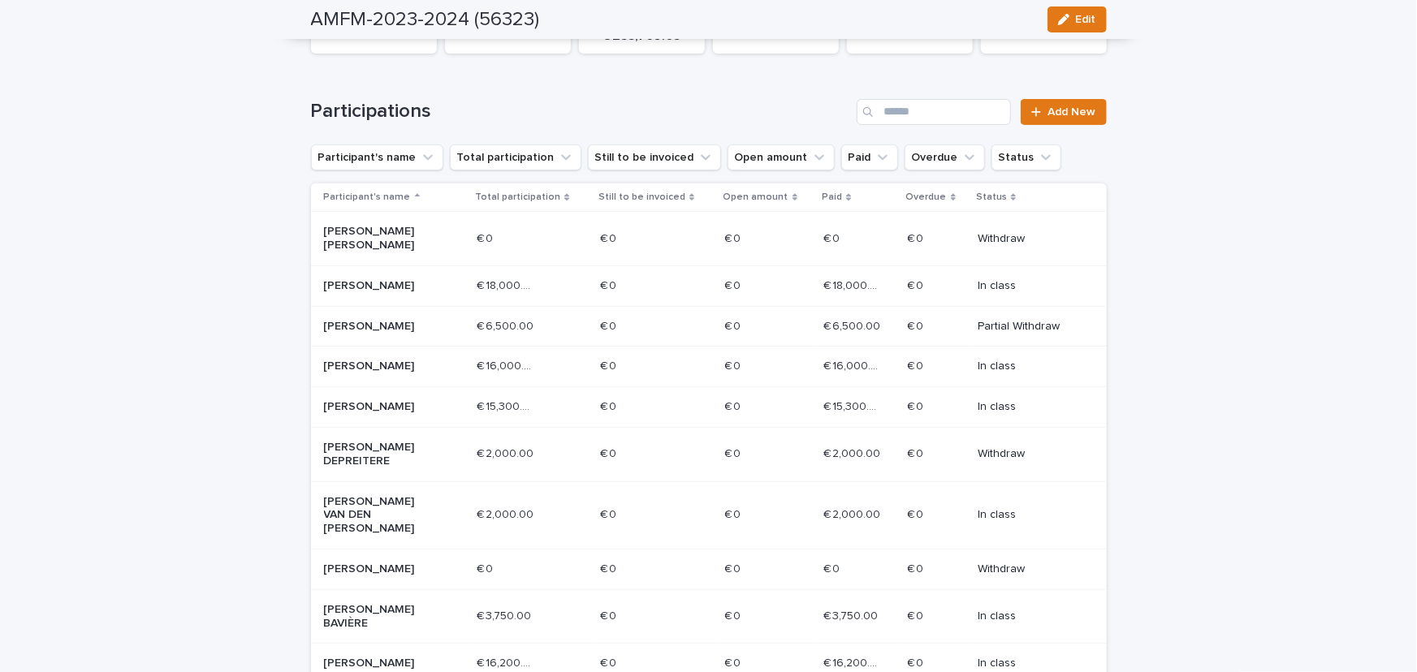
click at [507, 196] on p "Total participation" at bounding box center [517, 197] width 85 height 18
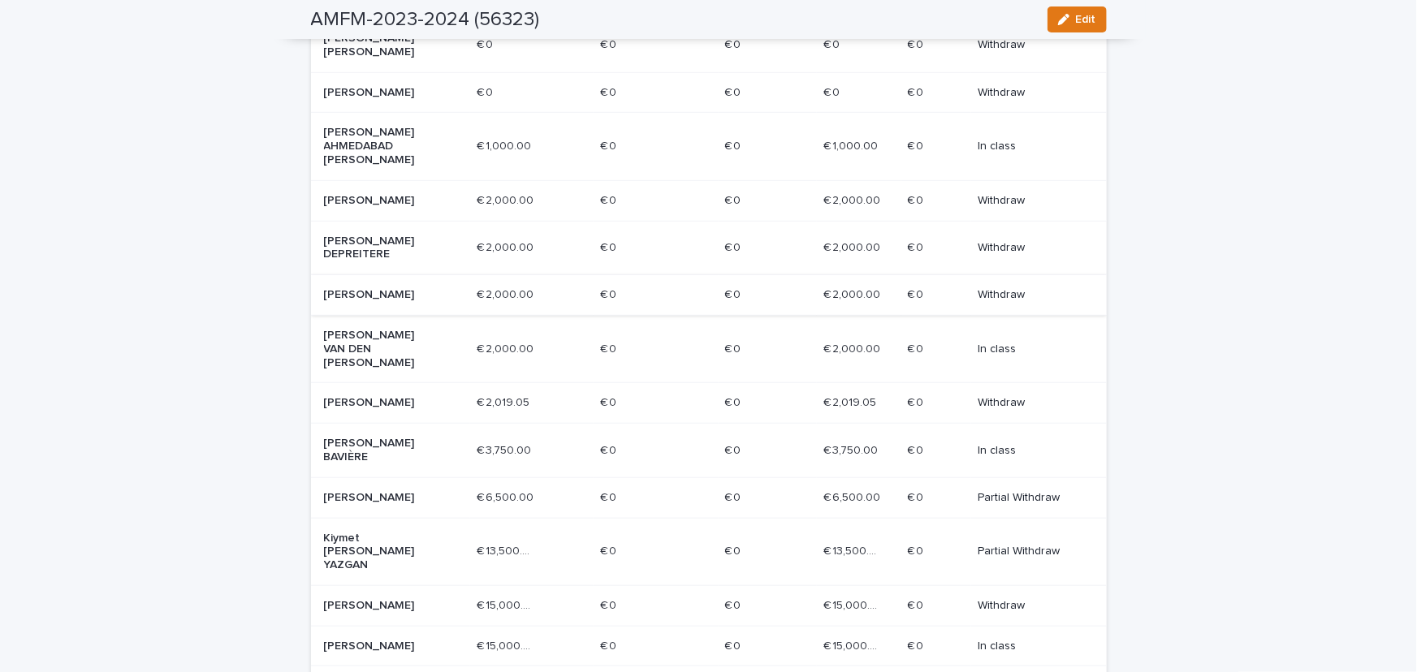
scroll to position [455, 0]
click at [345, 328] on p "[PERSON_NAME] VAN DEN [PERSON_NAME]" at bounding box center [382, 348] width 116 height 41
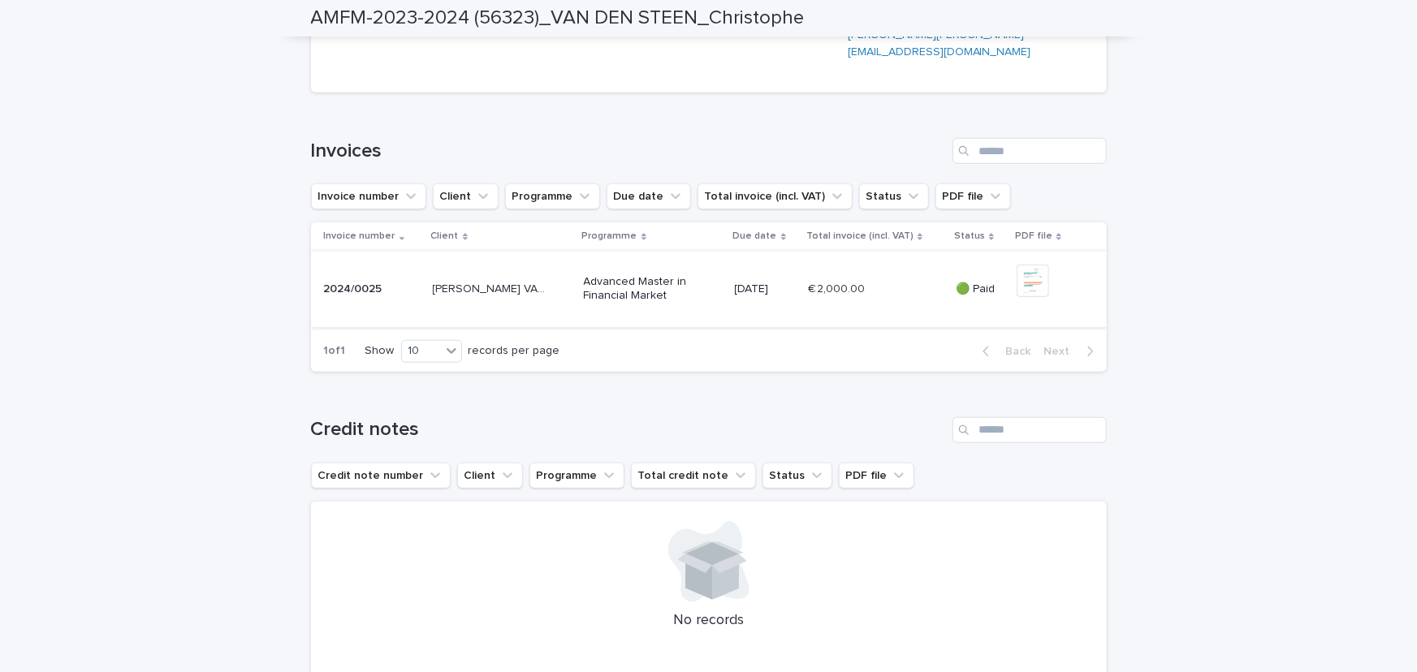
scroll to position [516, 0]
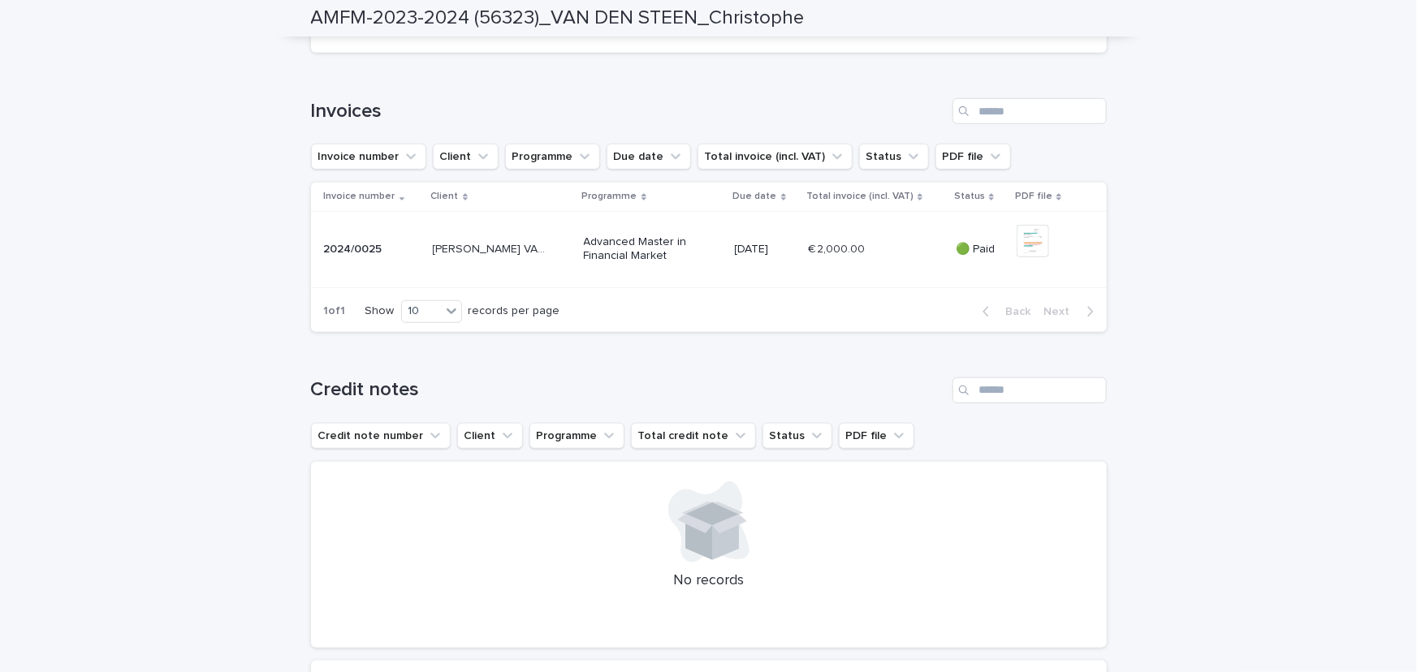
click at [463, 263] on div "Christophe VAN DEN STEEN Christophe VAN DEN STEEN" at bounding box center [502, 249] width 138 height 27
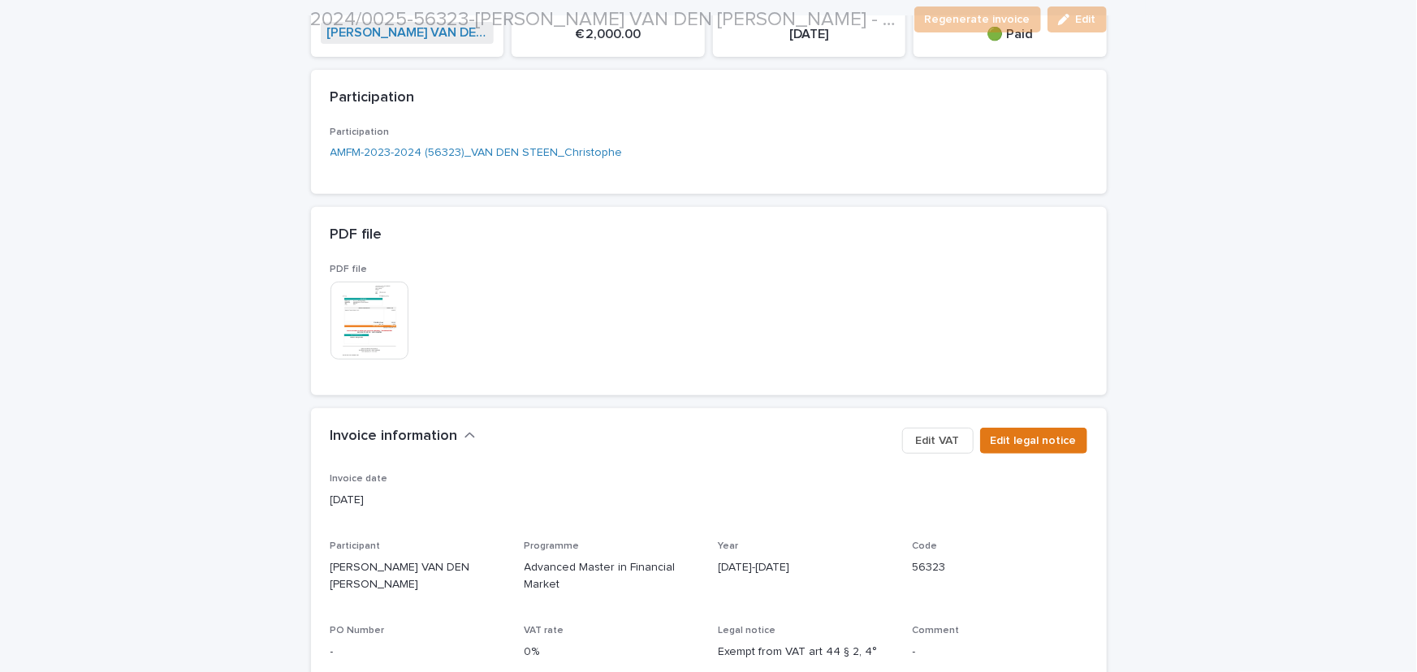
scroll to position [221, 0]
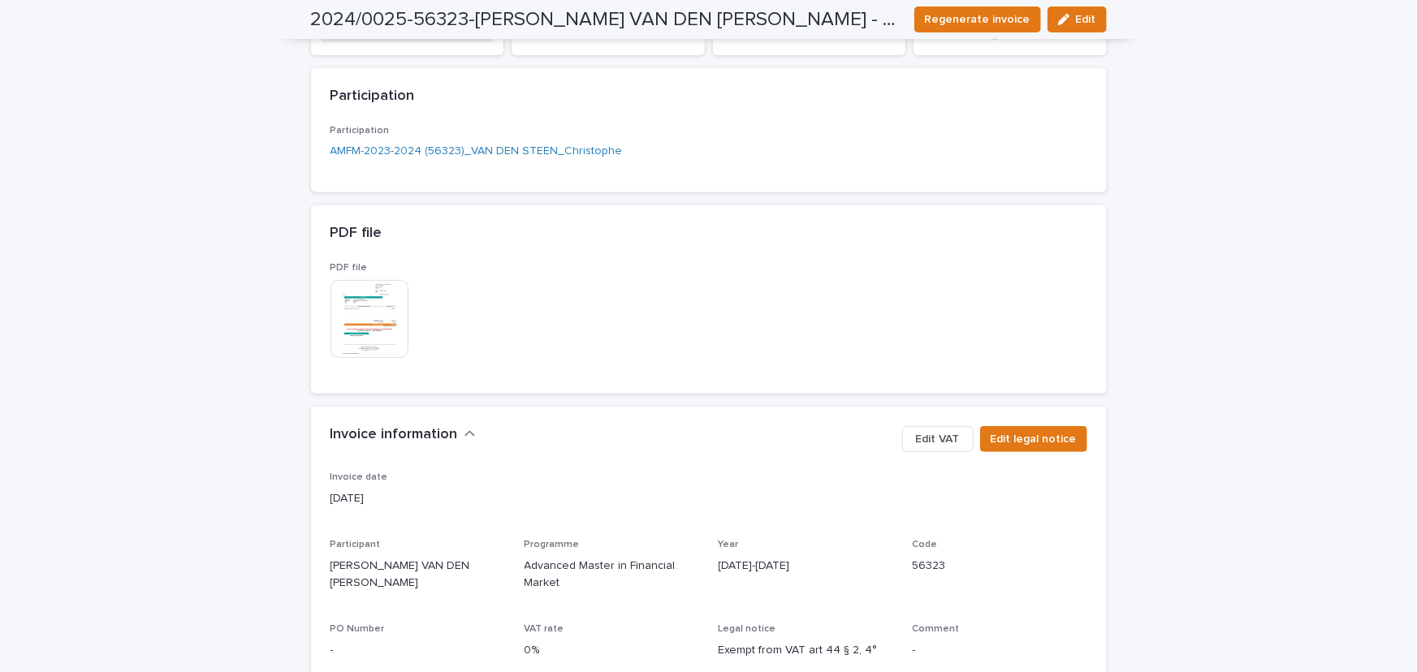
click at [359, 317] on img at bounding box center [369, 319] width 78 height 78
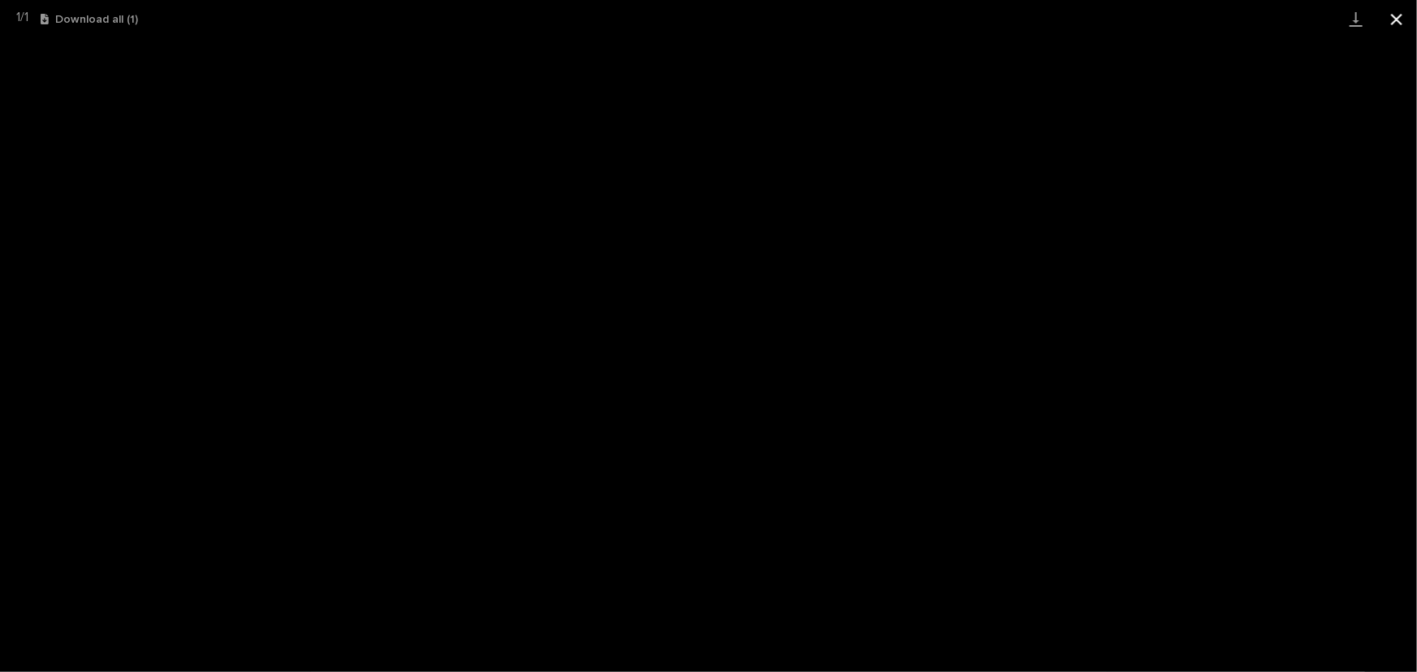
click at [1390, 19] on button "Close gallery" at bounding box center [1396, 19] width 41 height 38
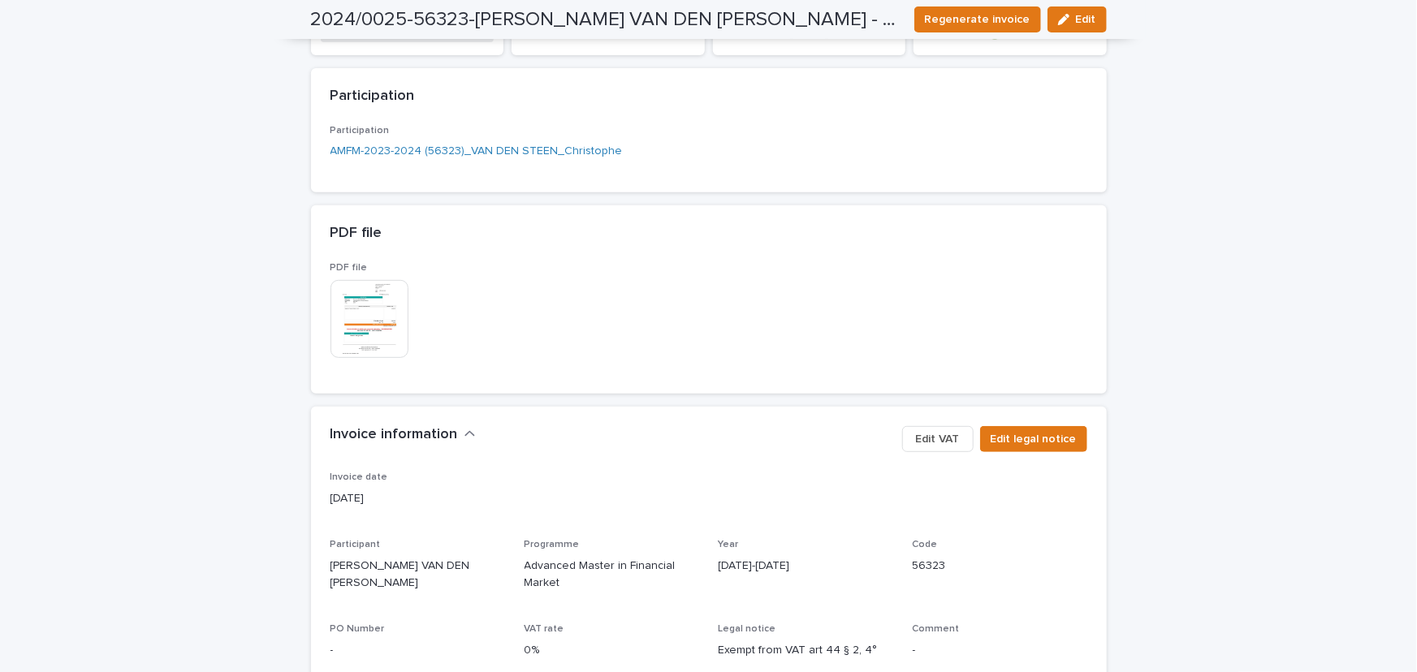
scroll to position [0, 0]
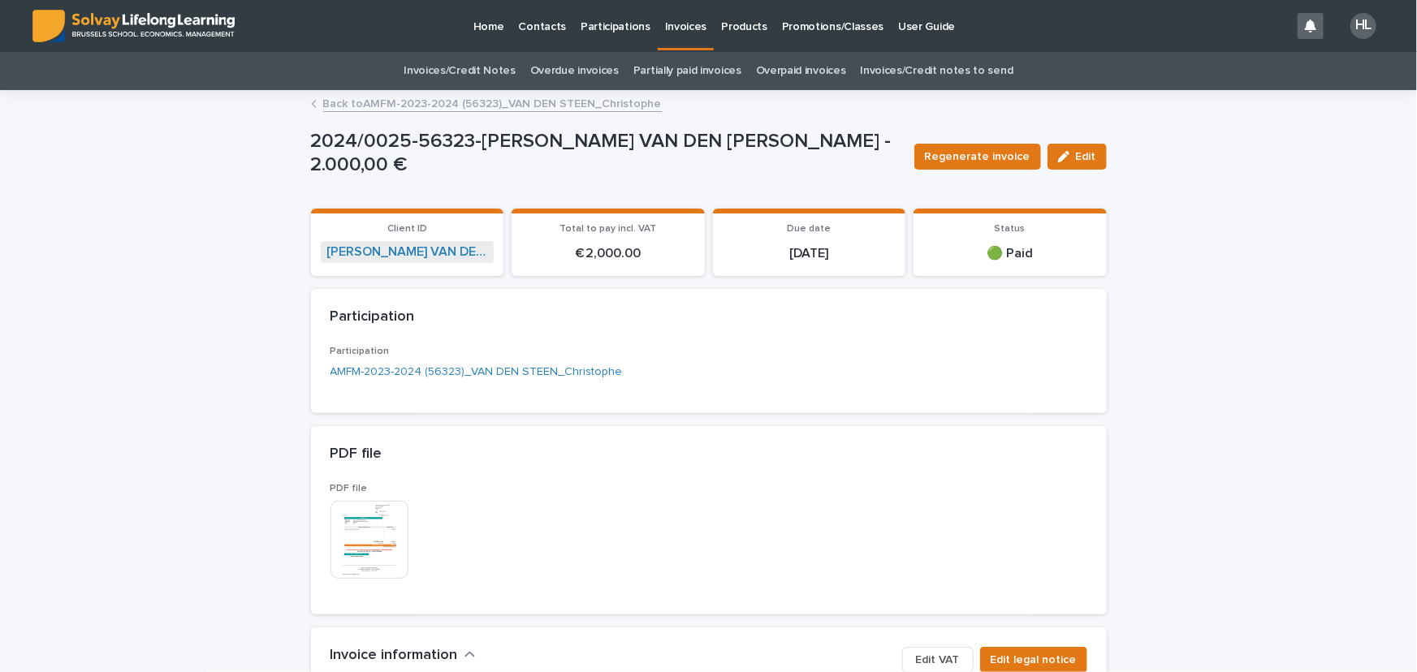
click at [468, 104] on link "Back to AMFM-2023-2024 (56323)_VAN DEN STEEN_Christophe" at bounding box center [492, 102] width 339 height 19
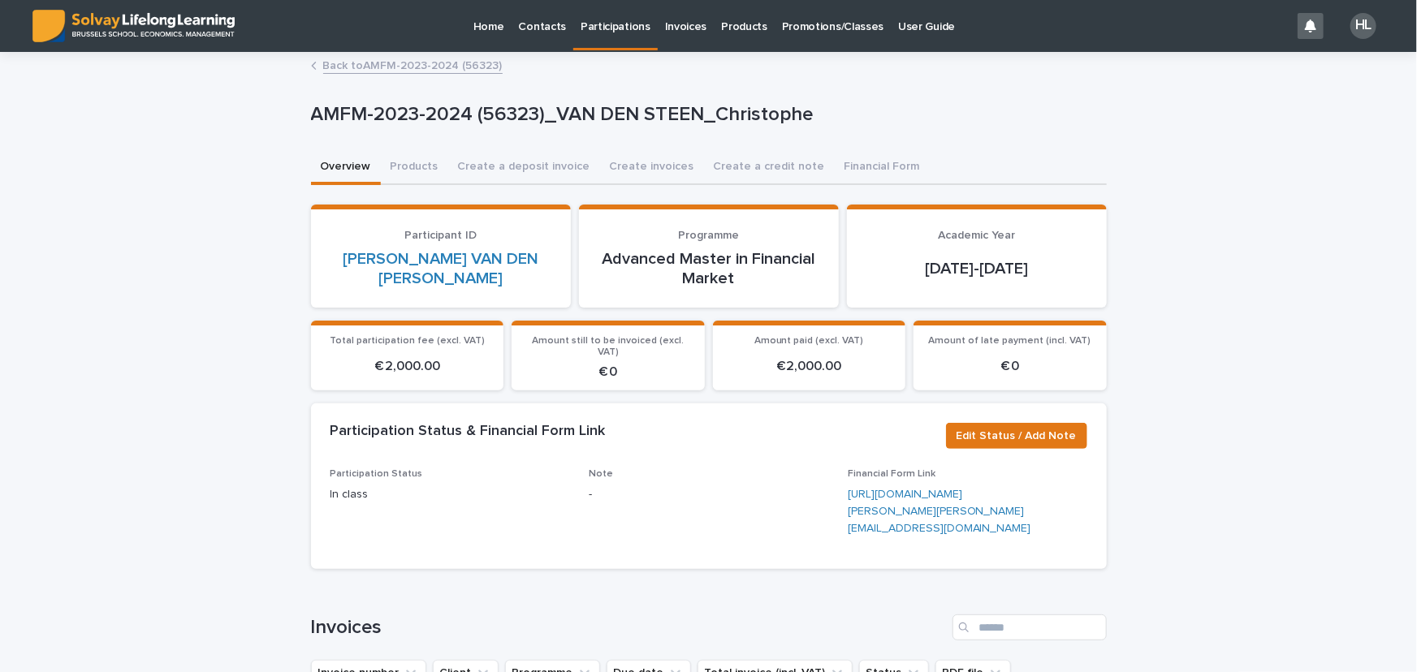
click at [377, 67] on link "Back to AMFM-2023-2024 (56323)" at bounding box center [412, 64] width 179 height 19
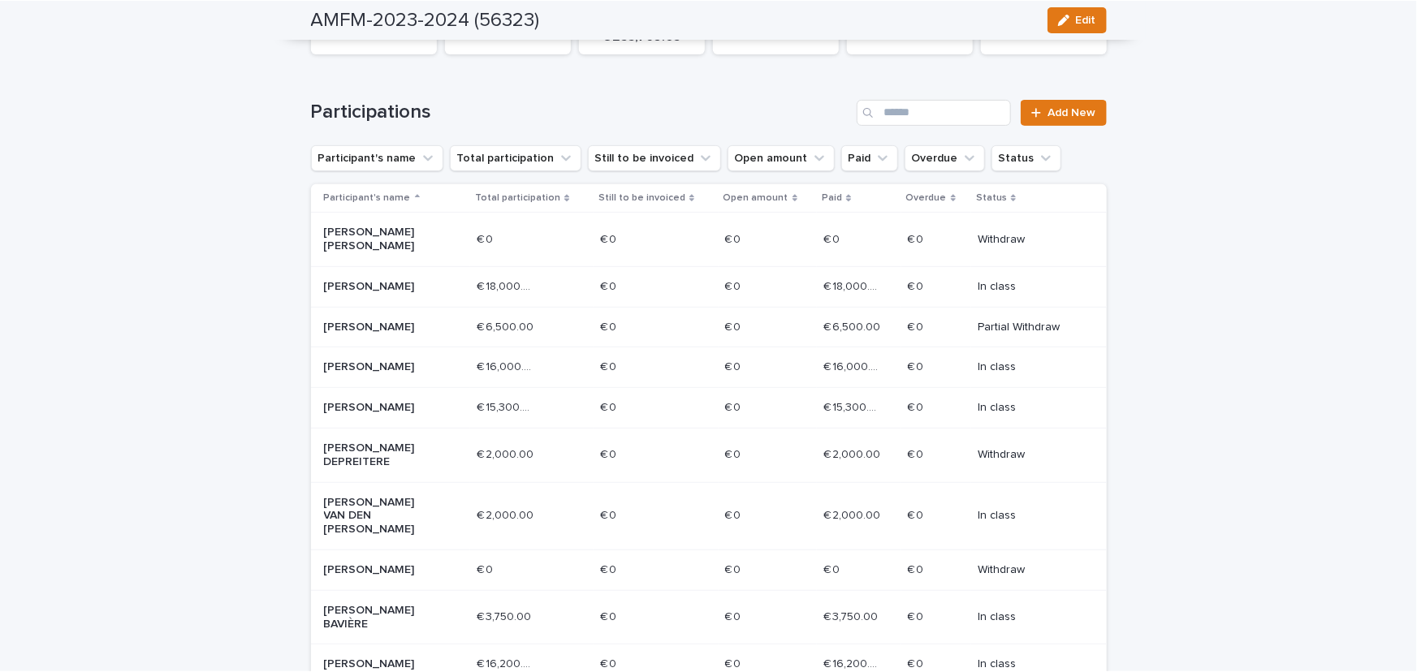
scroll to position [221, 0]
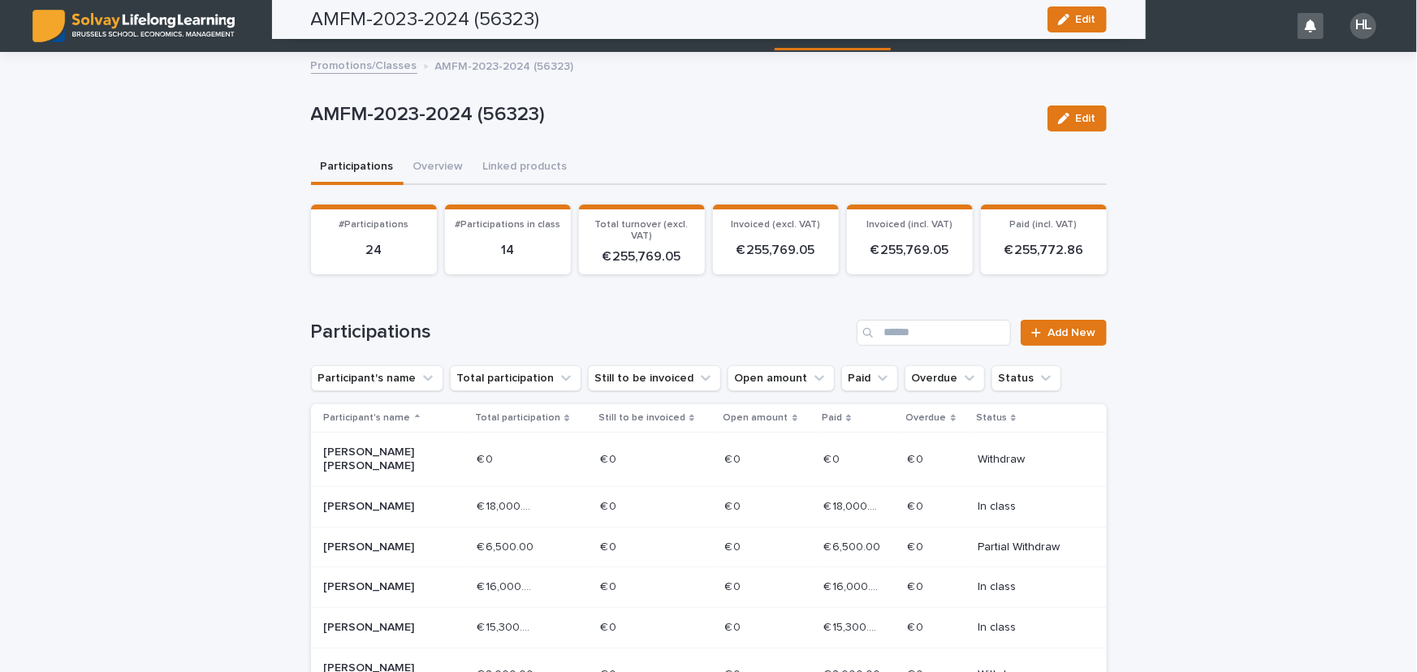
scroll to position [221, 0]
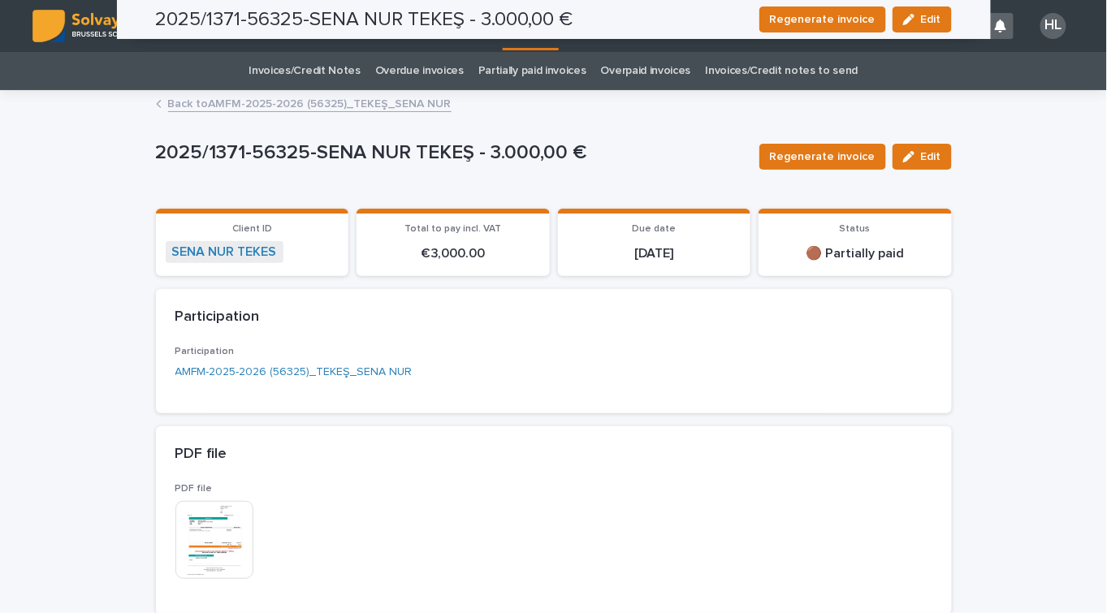
scroll to position [1476, 0]
